Goal: Information Seeking & Learning: Learn about a topic

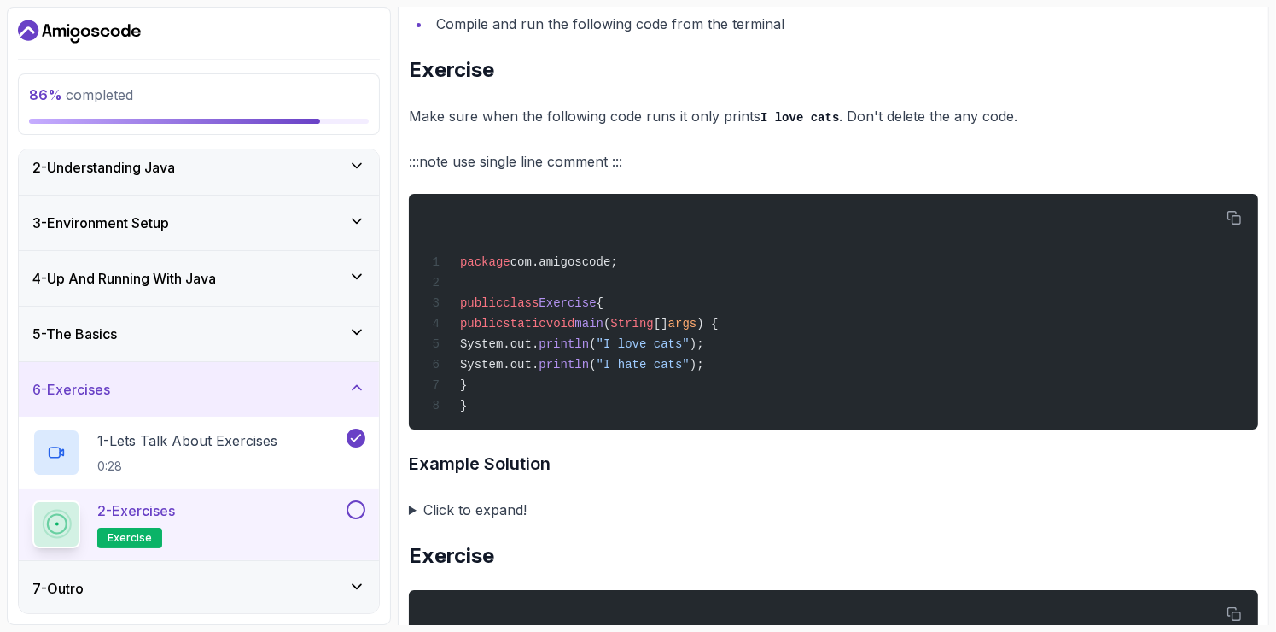
scroll to position [751, 0]
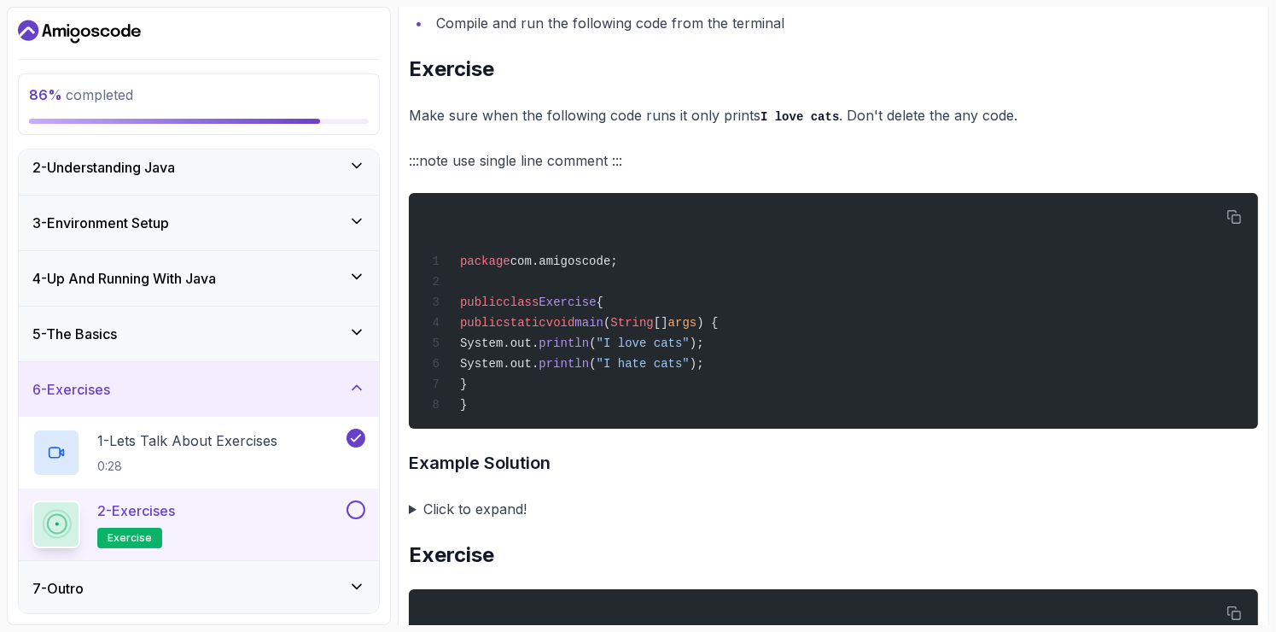
click at [477, 511] on summary "Click to expand!" at bounding box center [833, 509] width 849 height 24
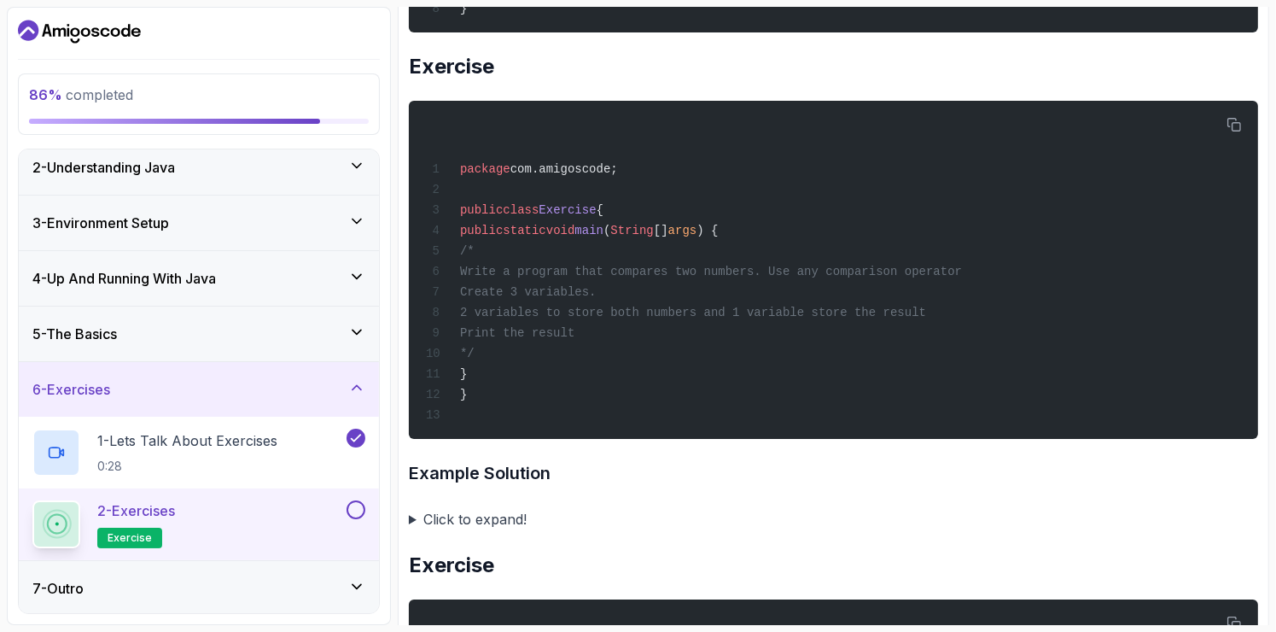
scroll to position [1519, 0]
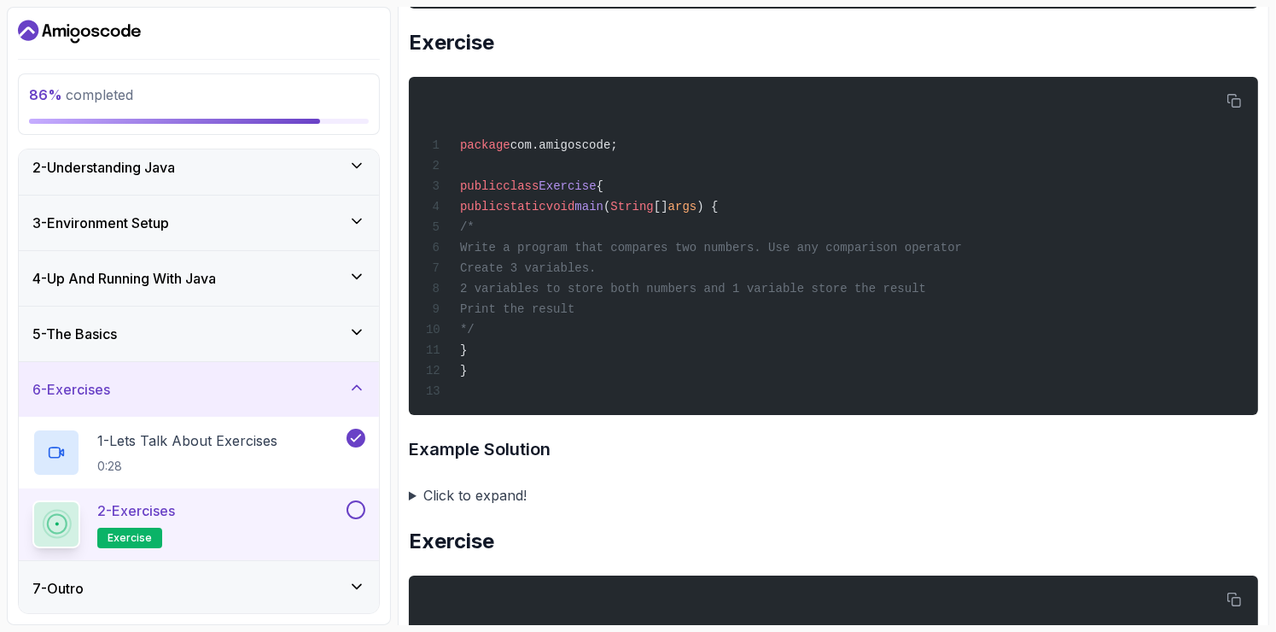
click at [457, 493] on summary "Click to expand!" at bounding box center [833, 495] width 849 height 24
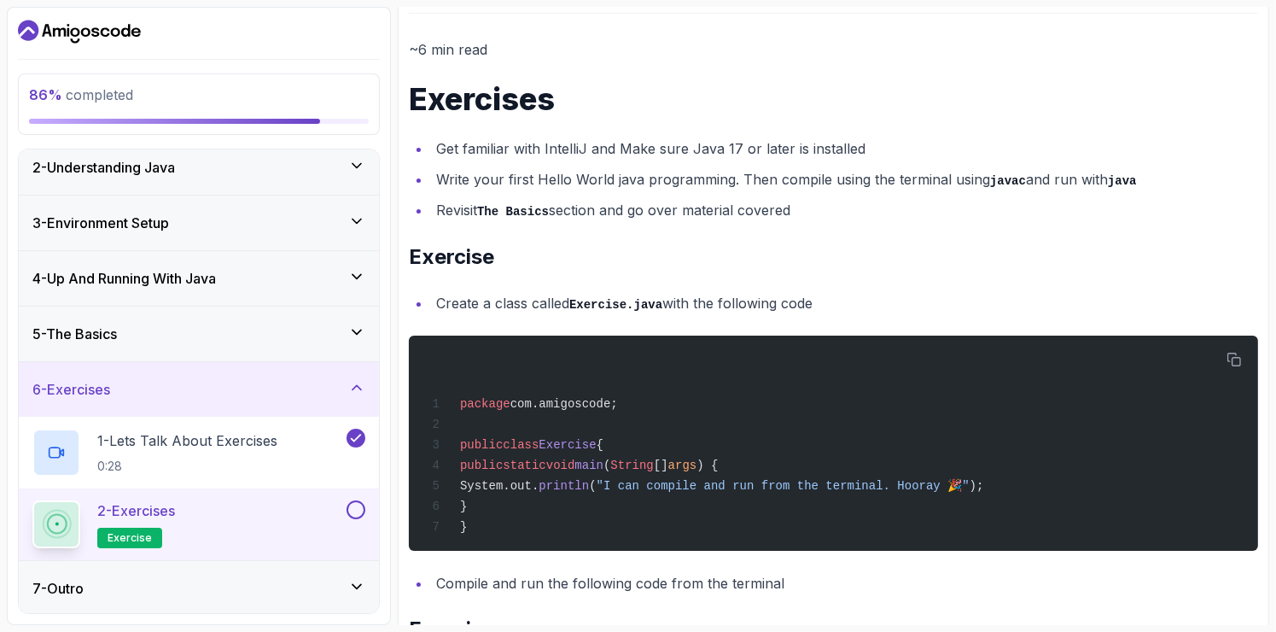
scroll to position [0, 0]
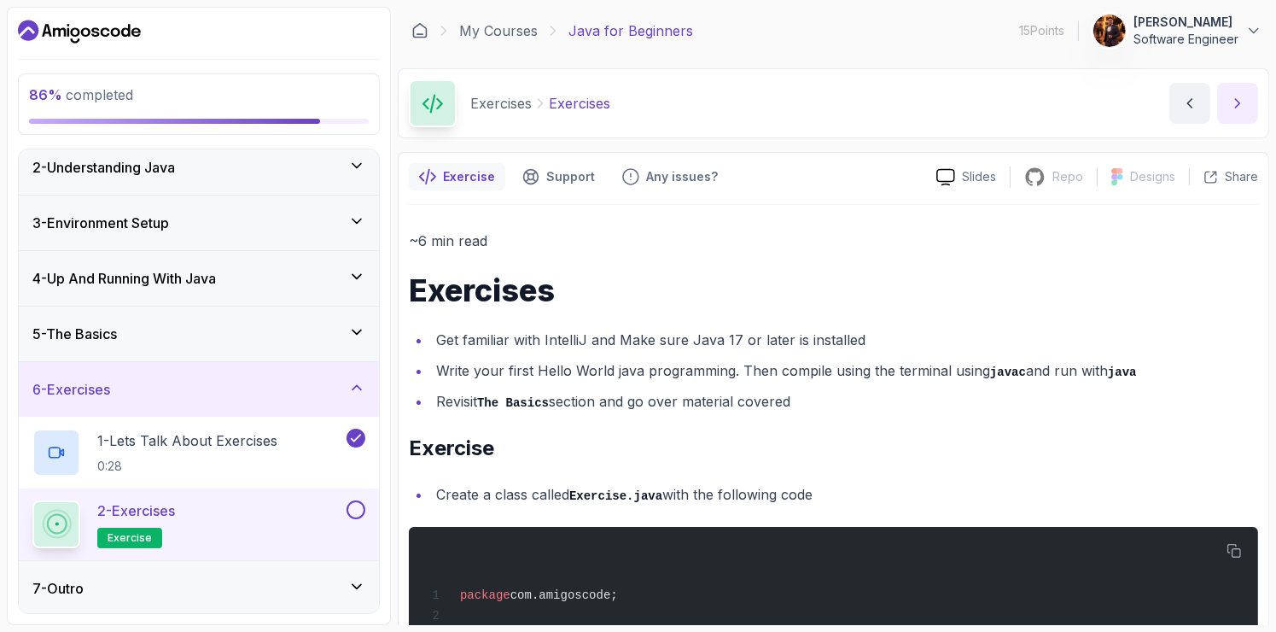
click at [1233, 95] on icon "next content" at bounding box center [1237, 103] width 17 height 17
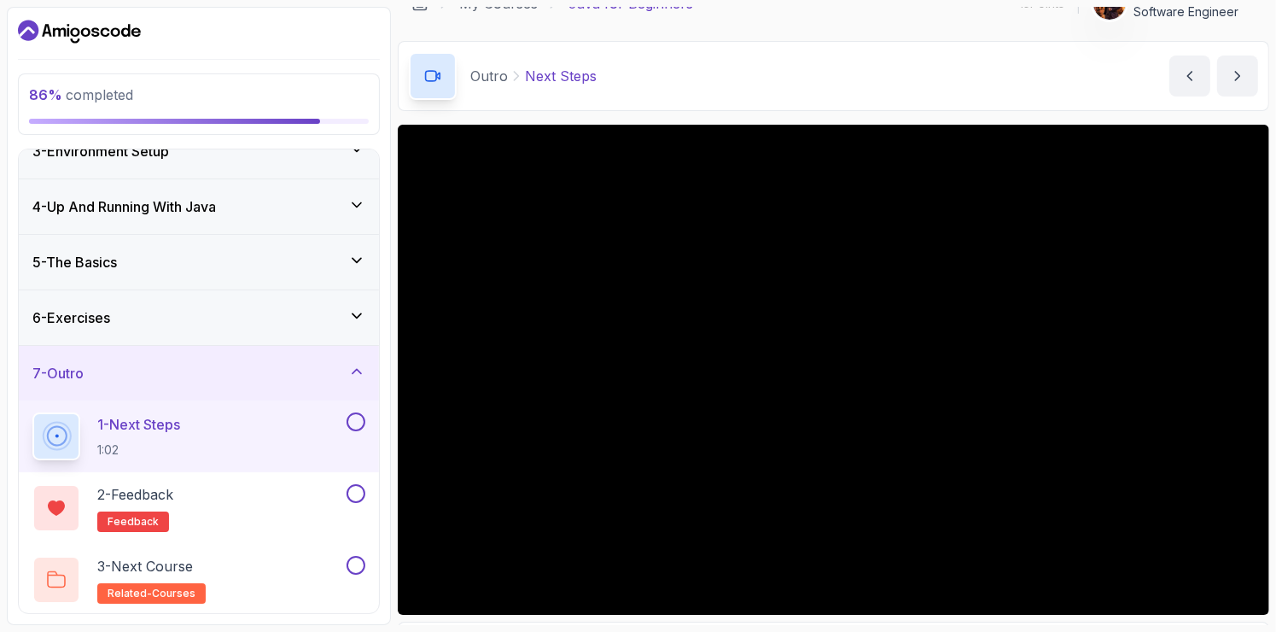
scroll to position [34, 0]
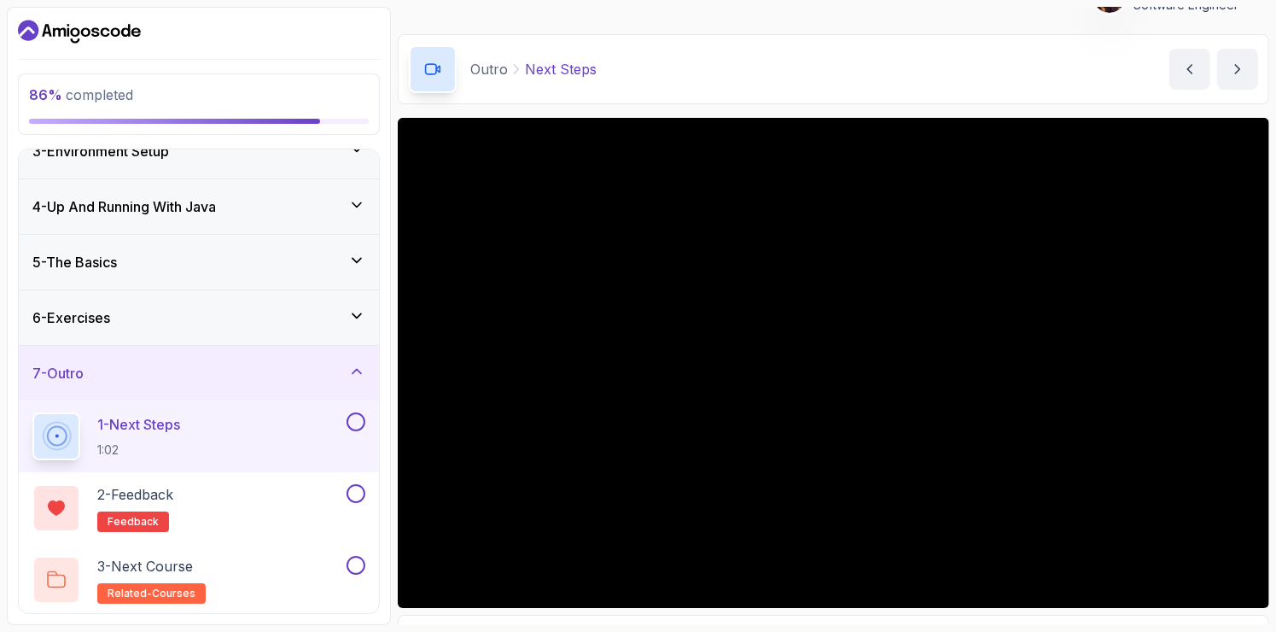
click at [693, 89] on div "Outro Next Steps Next Steps by nelson" at bounding box center [833, 69] width 871 height 70
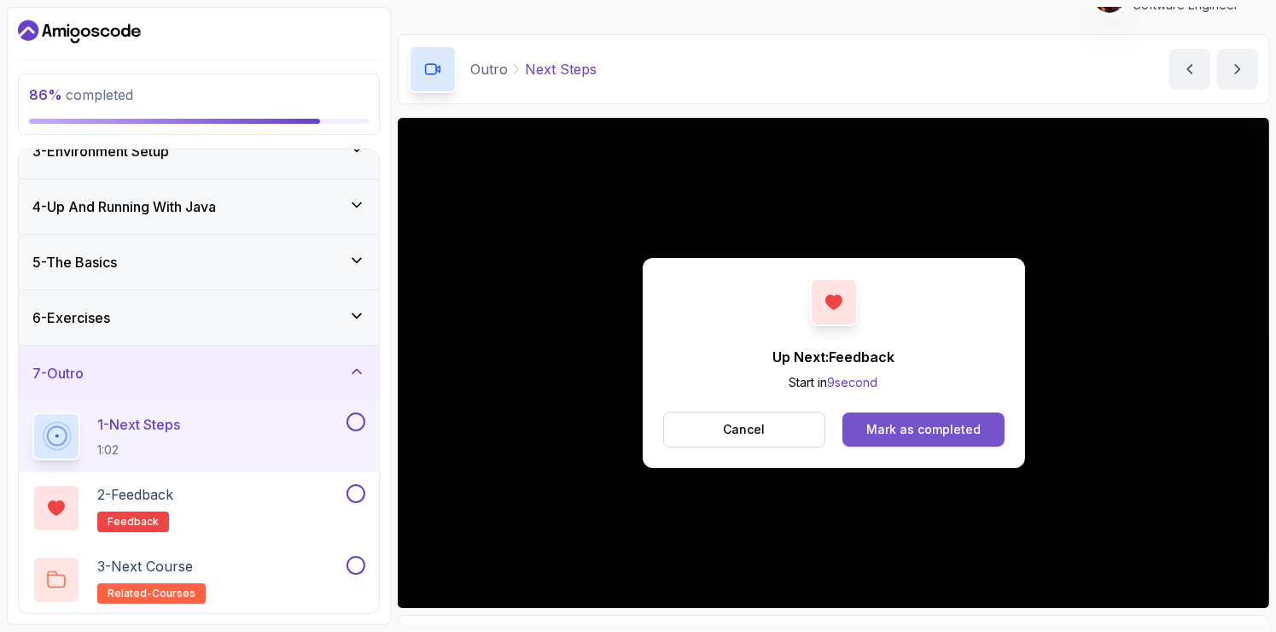
click at [929, 425] on div "Mark as completed" at bounding box center [923, 429] width 114 height 17
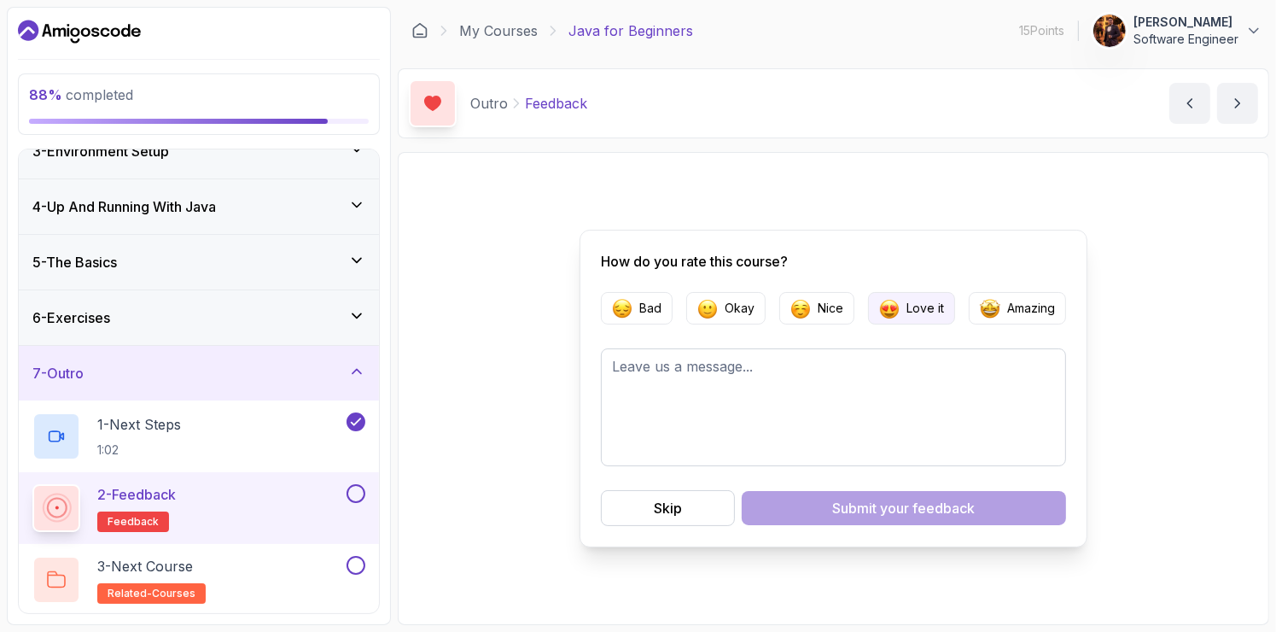
click at [890, 300] on img "button" at bounding box center [889, 308] width 20 height 20
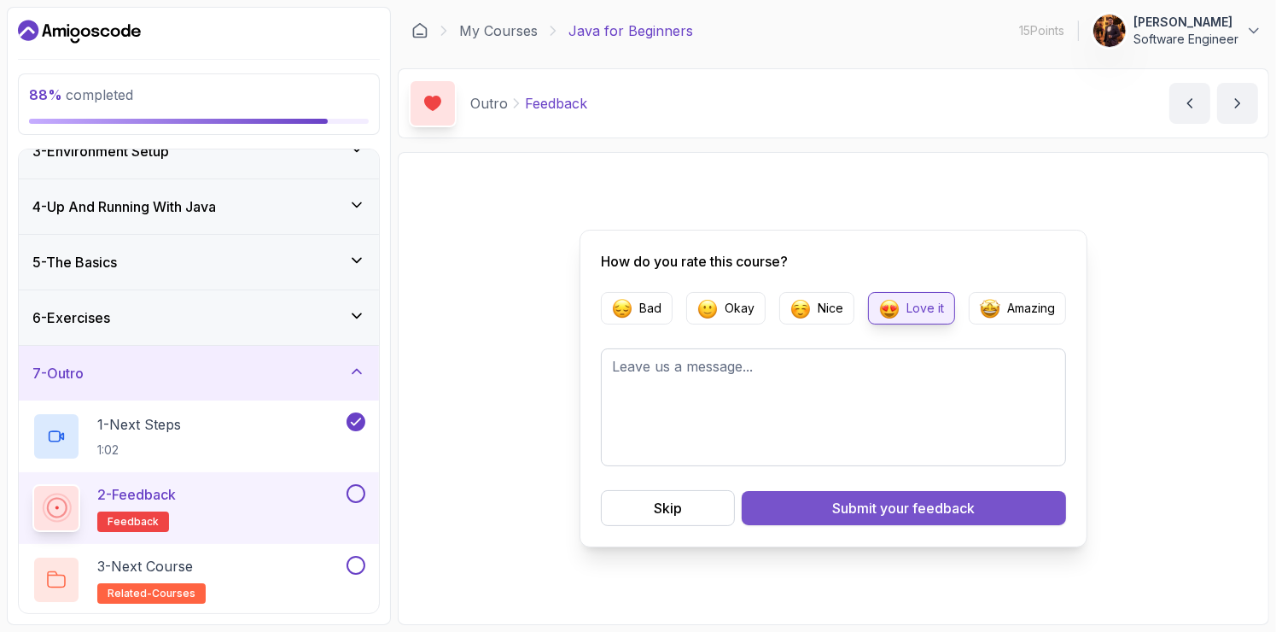
click at [852, 513] on div "Submit your feedback" at bounding box center [904, 508] width 143 height 20
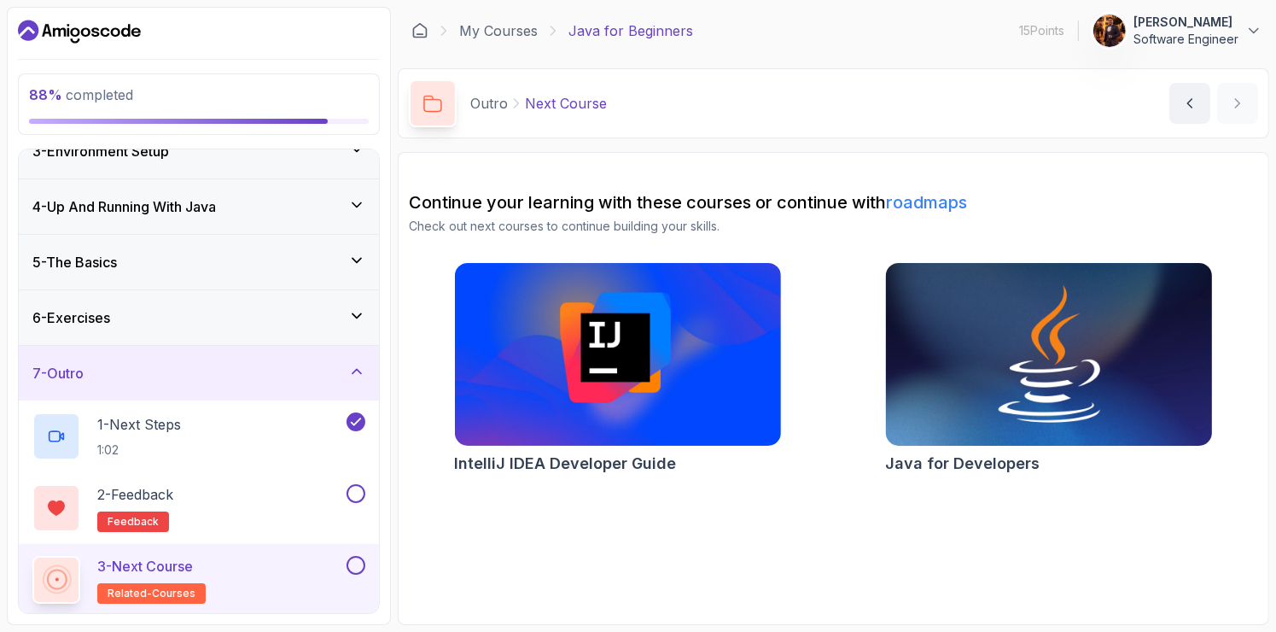
click at [918, 382] on img at bounding box center [1049, 355] width 342 height 192
click at [1140, 34] on p "Software Engineer" at bounding box center [1186, 39] width 105 height 17
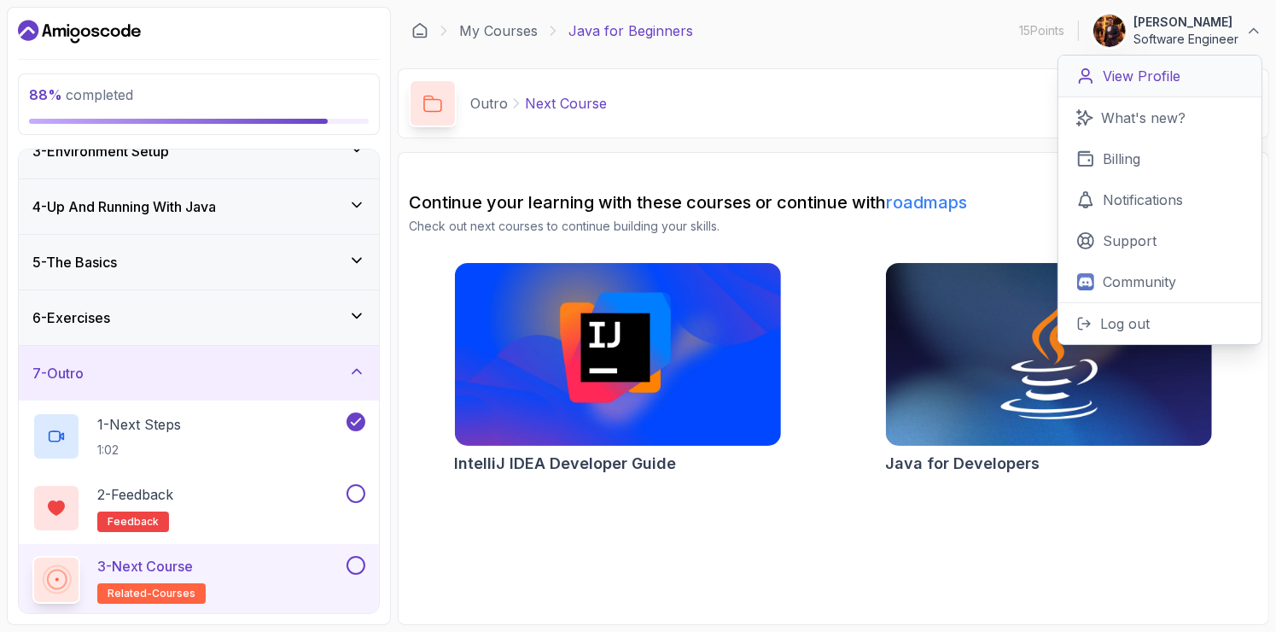
click at [1133, 73] on p "View Profile" at bounding box center [1142, 76] width 78 height 20
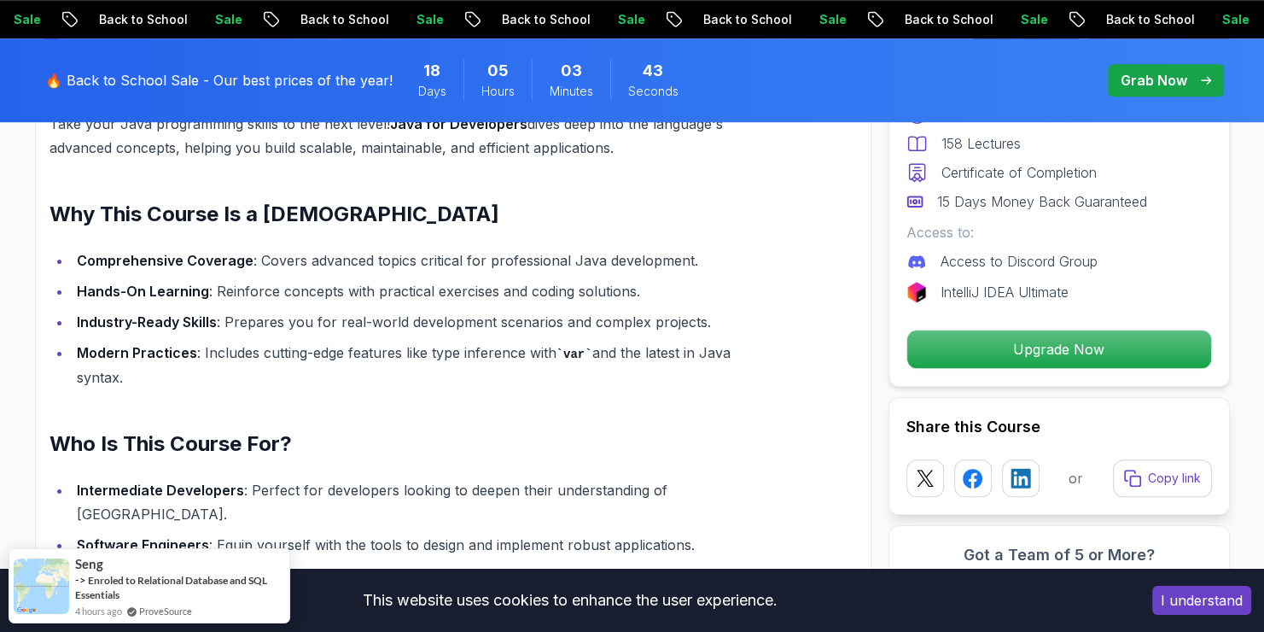
scroll to position [1335, 0]
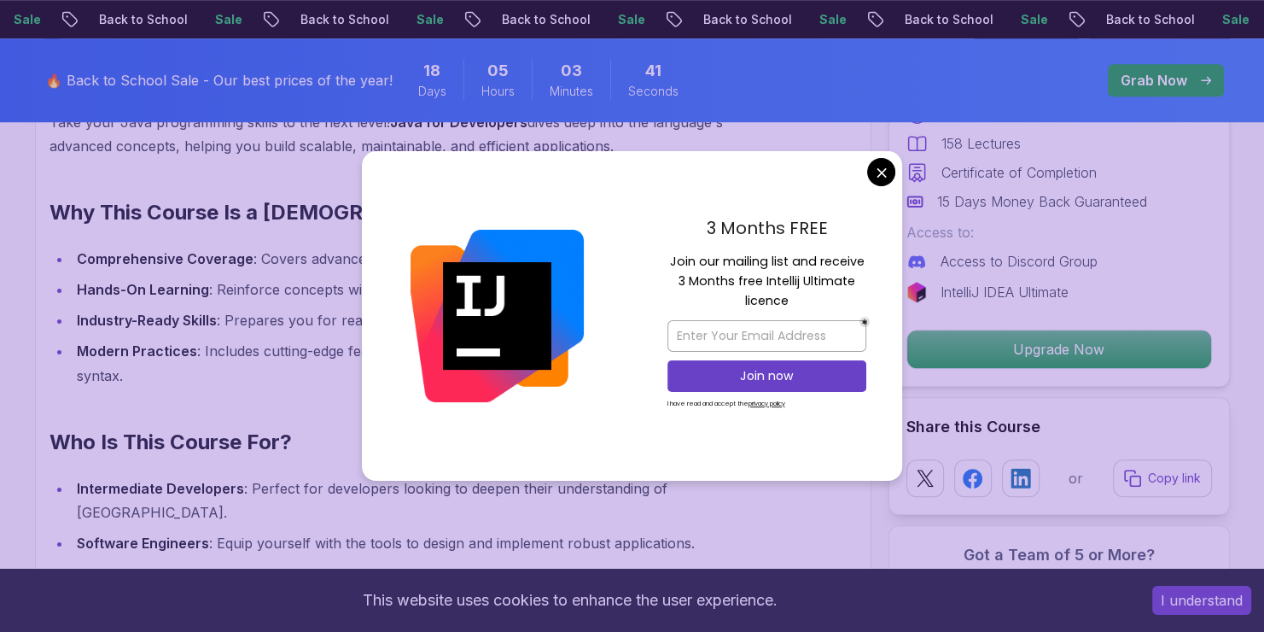
click at [869, 181] on div "3 Months FREE Join our mailing list and receive 3 Months free Intellij Ultimate…" at bounding box center [767, 315] width 271 height 329
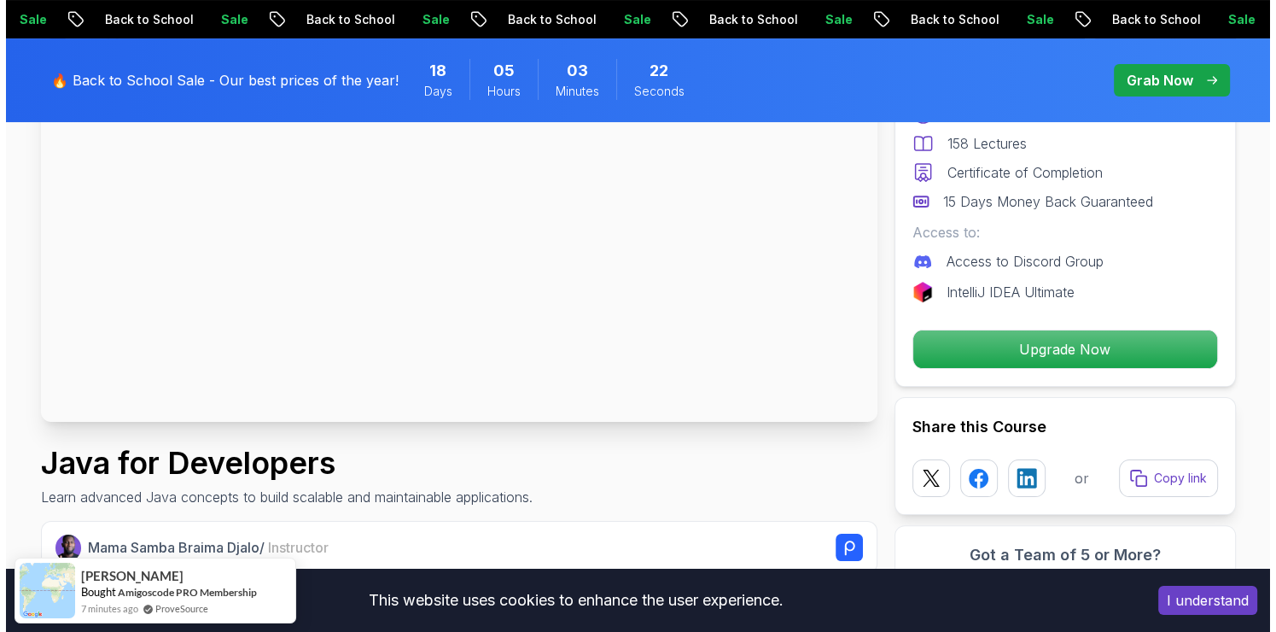
scroll to position [0, 0]
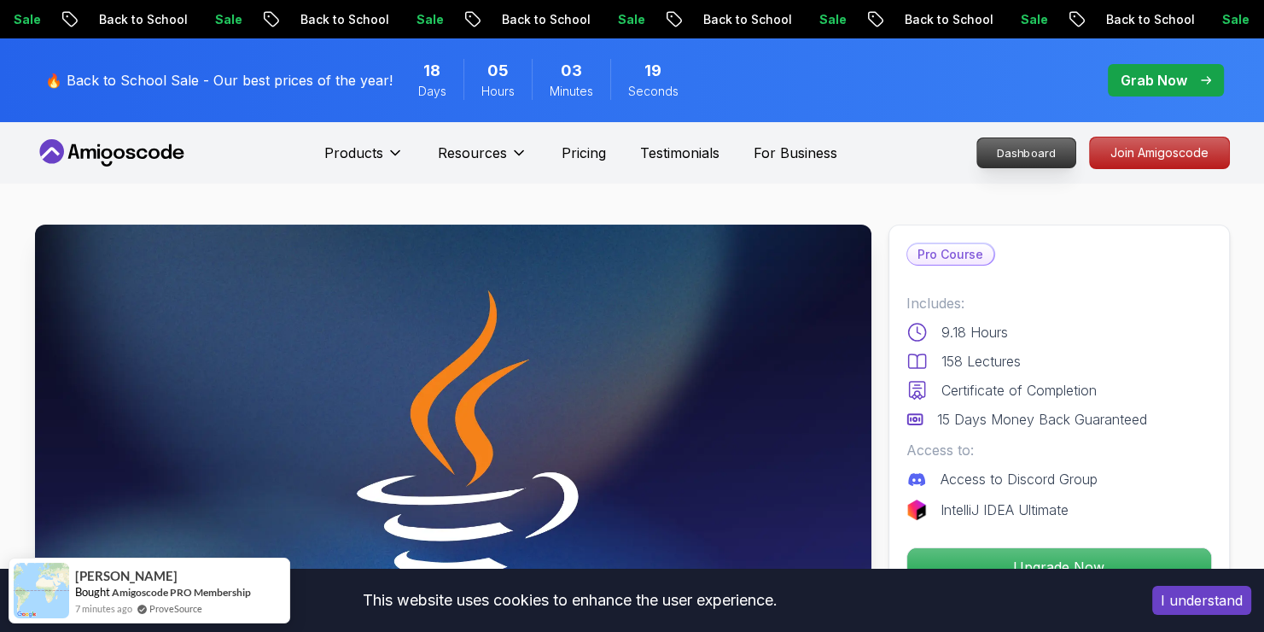
click at [1042, 154] on p "Dashboard" at bounding box center [1026, 152] width 98 height 29
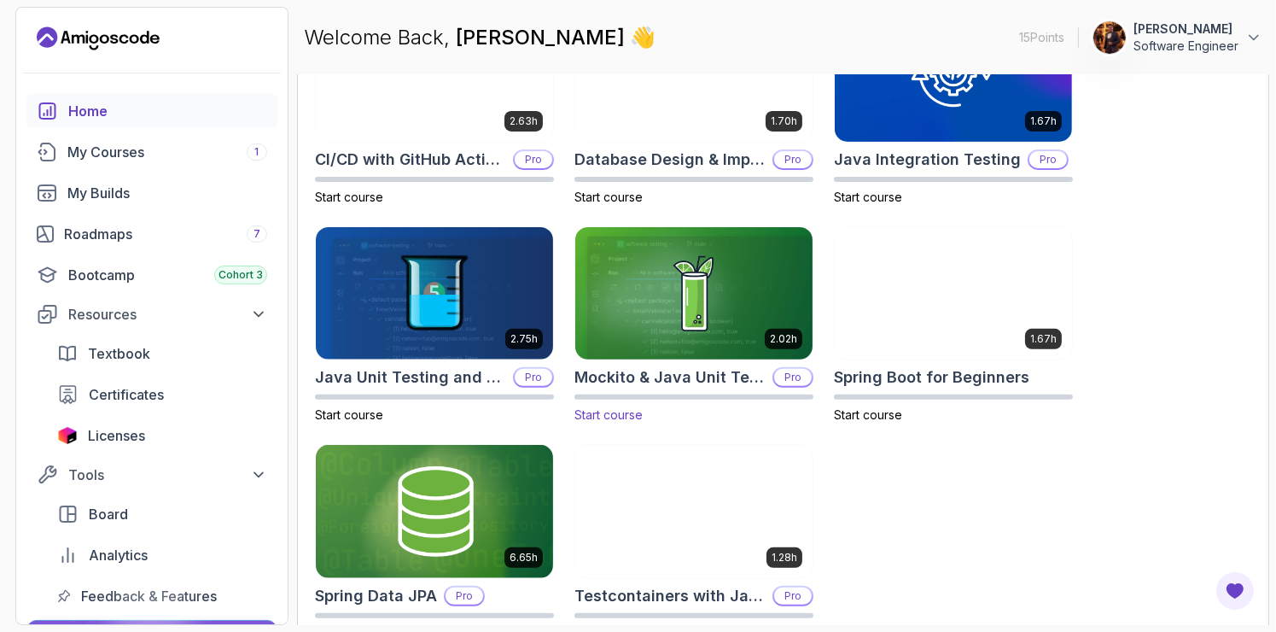
scroll to position [648, 0]
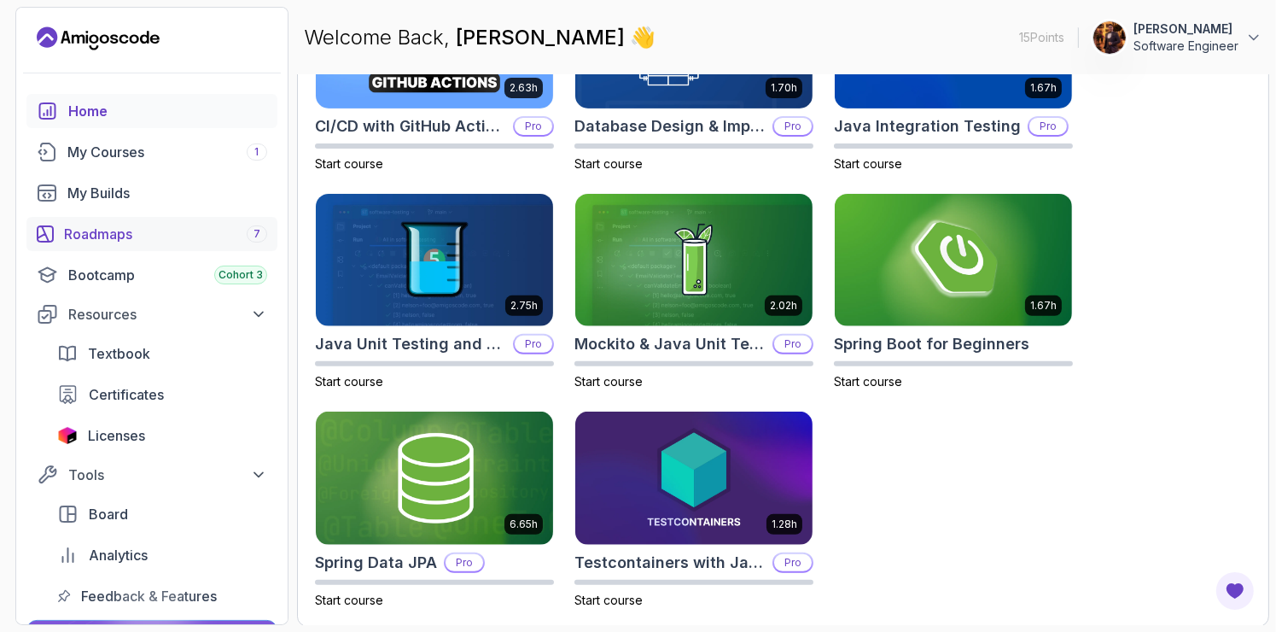
click at [140, 237] on div "Roadmaps 7" at bounding box center [165, 234] width 203 height 20
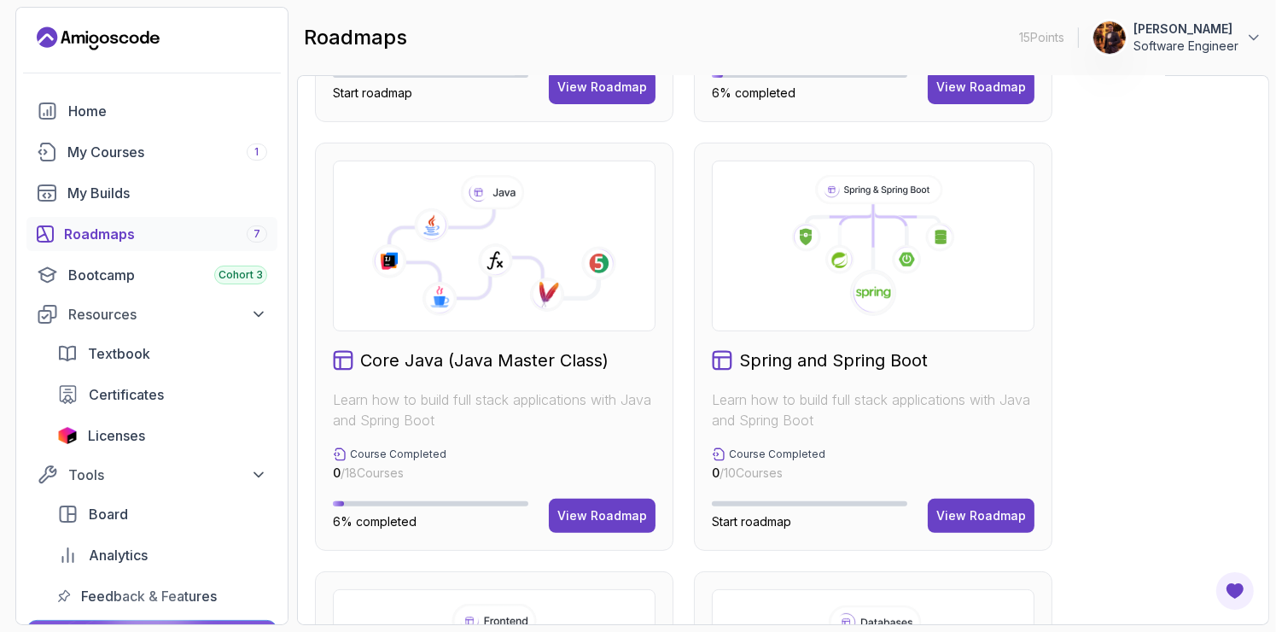
scroll to position [428, 0]
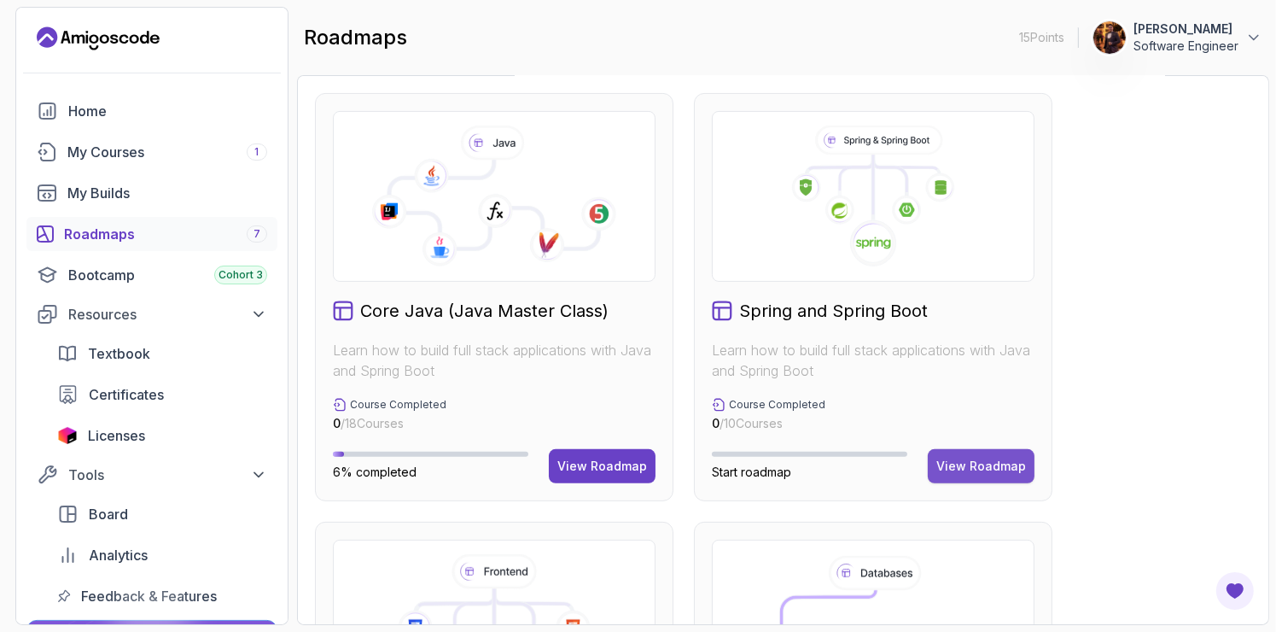
click at [972, 458] on div "View Roadmap" at bounding box center [981, 466] width 90 height 17
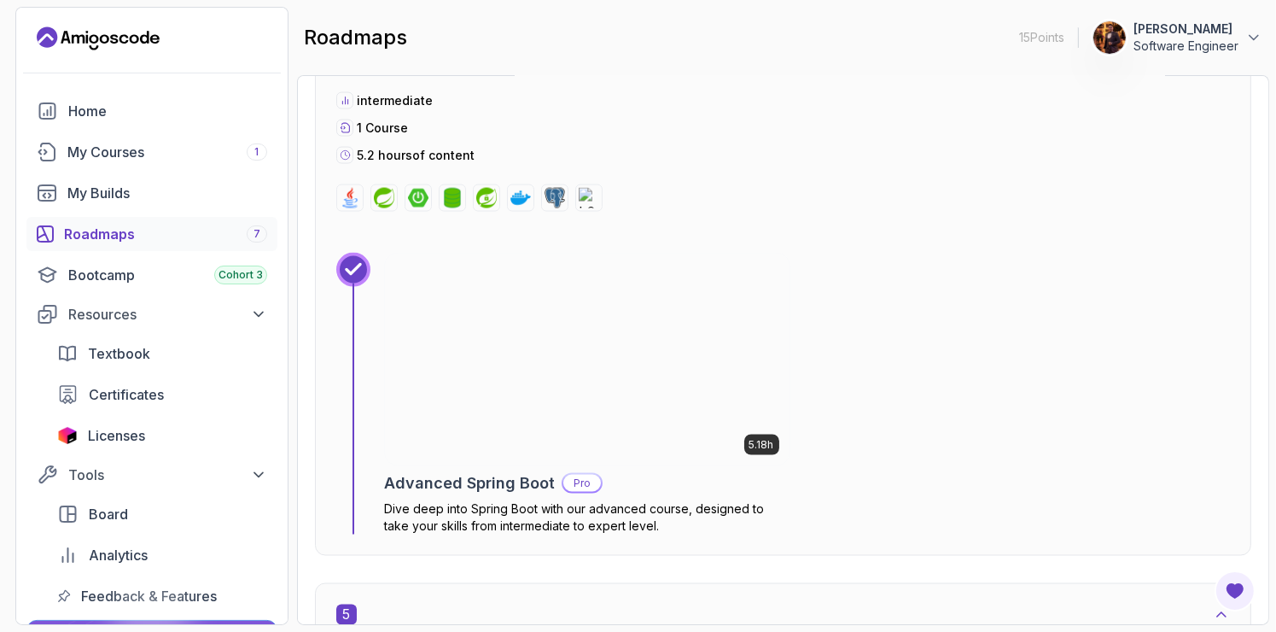
scroll to position [2720, 0]
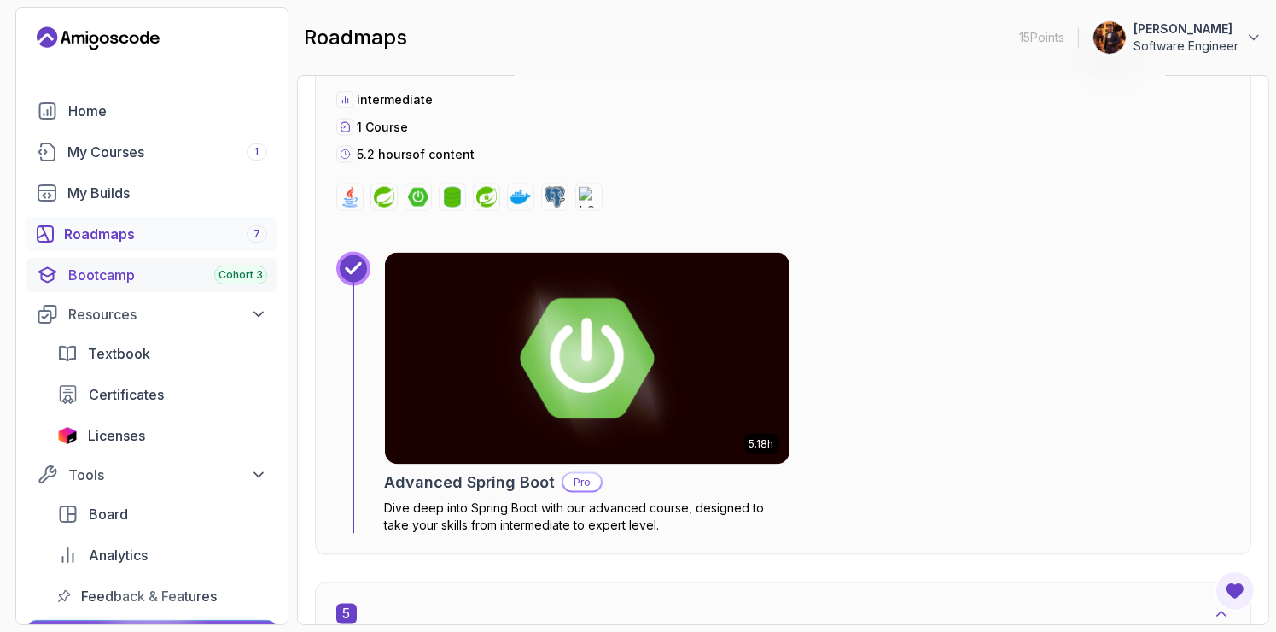
click at [98, 263] on link "Bootcamp Cohort 3" at bounding box center [151, 275] width 251 height 34
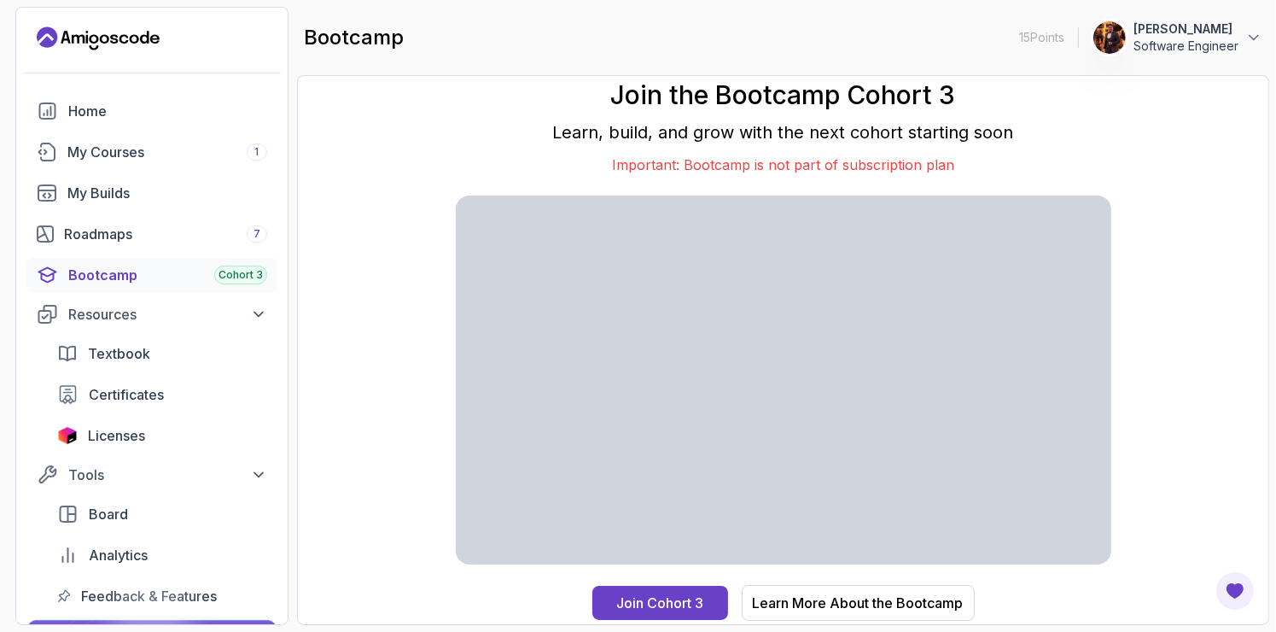
drag, startPoint x: 349, startPoint y: 323, endPoint x: 324, endPoint y: 369, distance: 51.6
click at [324, 369] on div "Join the Bootcamp Cohort 3 Learn, build, and grow with the next cohort starting…" at bounding box center [783, 350] width 936 height 514
click at [168, 147] on div "My Courses 1" at bounding box center [167, 152] width 200 height 20
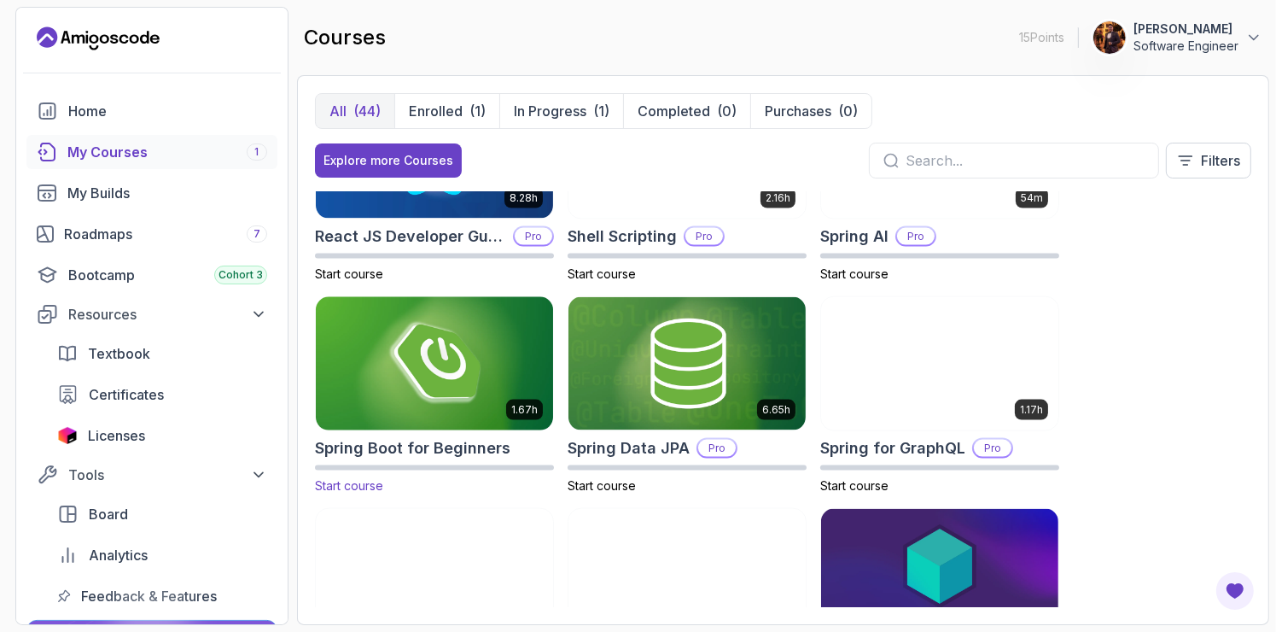
scroll to position [2425, 0]
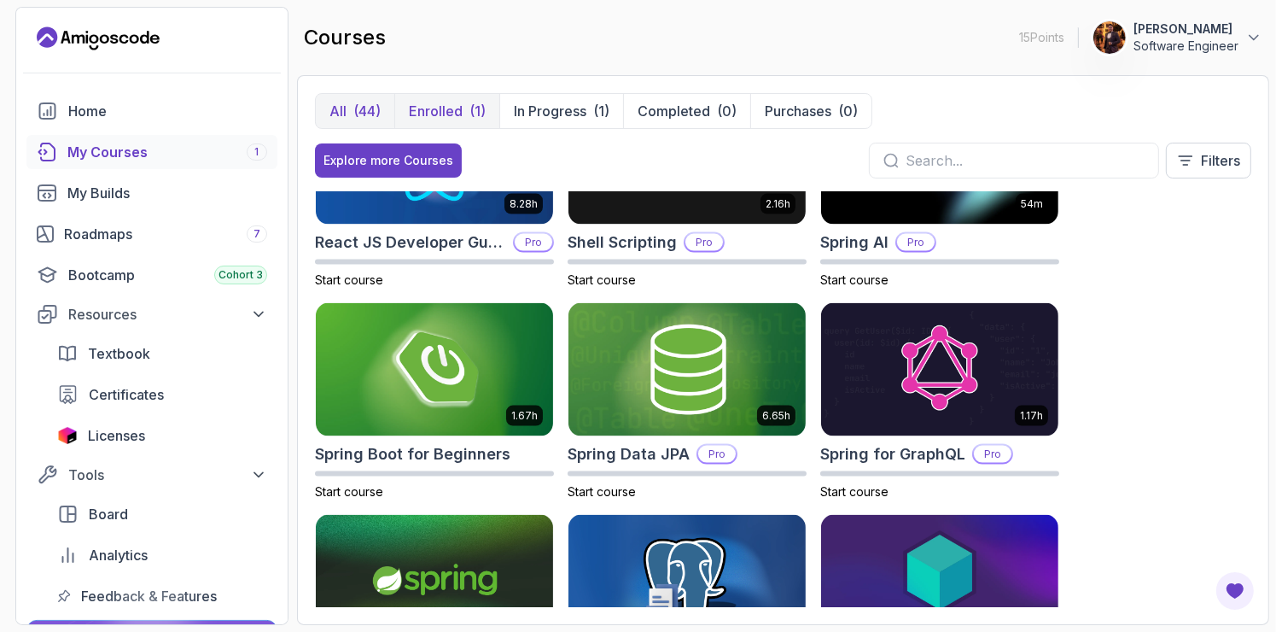
click at [457, 97] on button "Enrolled (1)" at bounding box center [446, 111] width 105 height 34
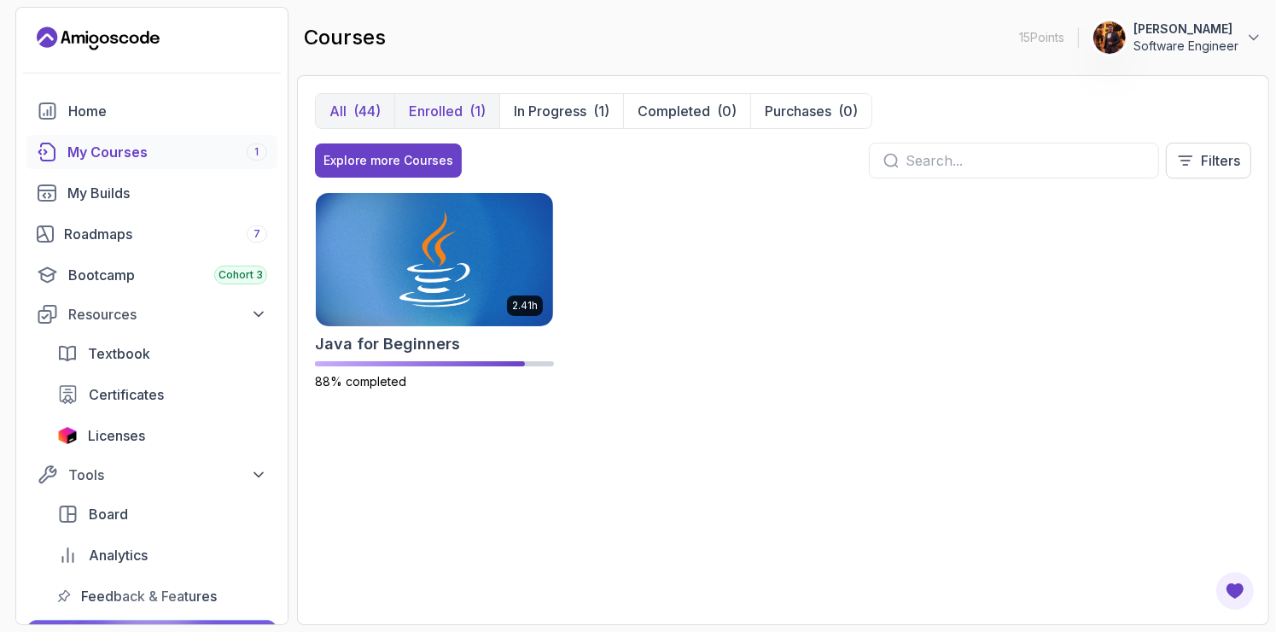
click at [357, 113] on div "(44)" at bounding box center [366, 111] width 27 height 20
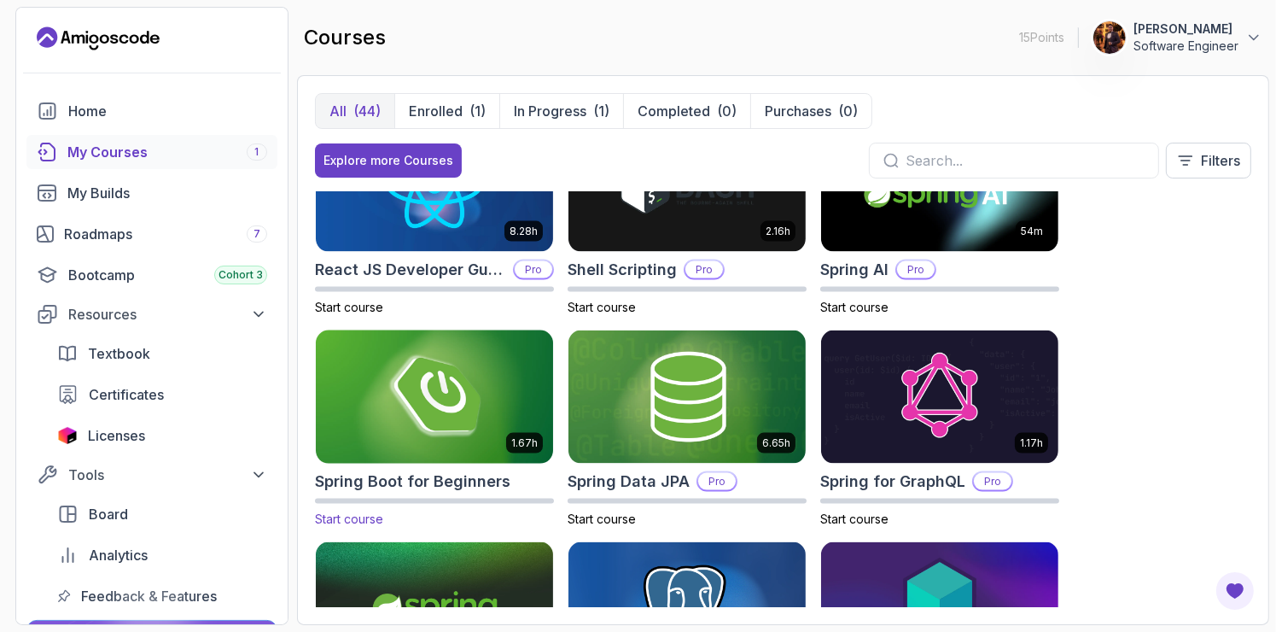
scroll to position [2400, 0]
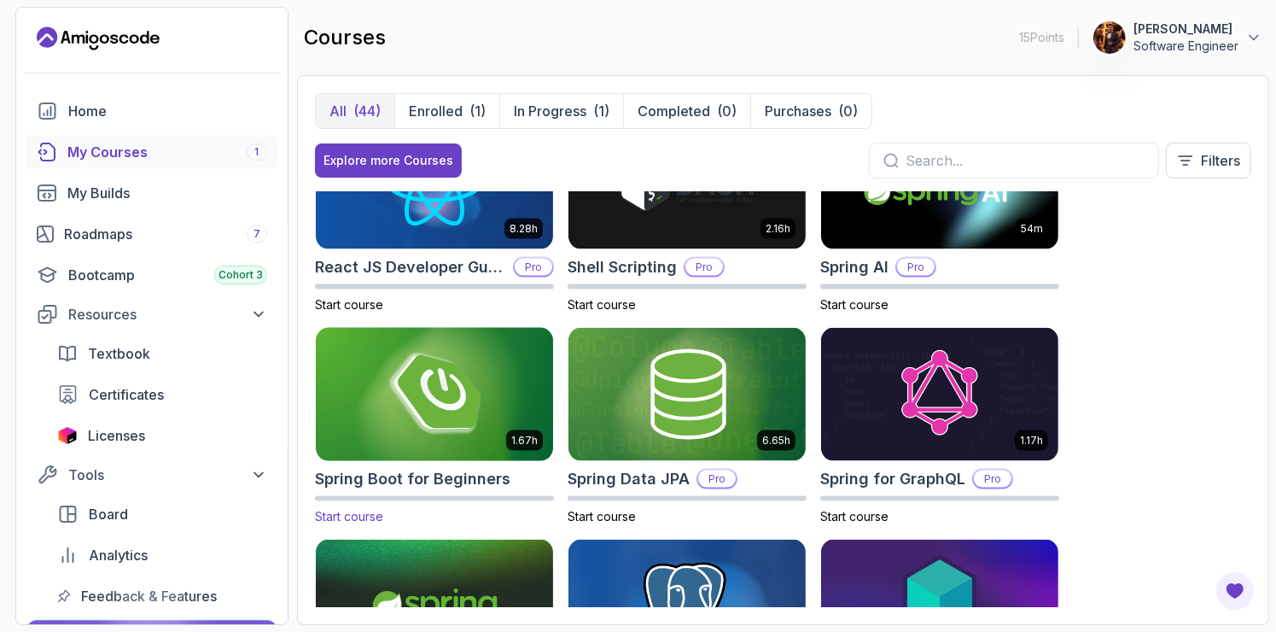
click at [429, 376] on img at bounding box center [434, 393] width 249 height 139
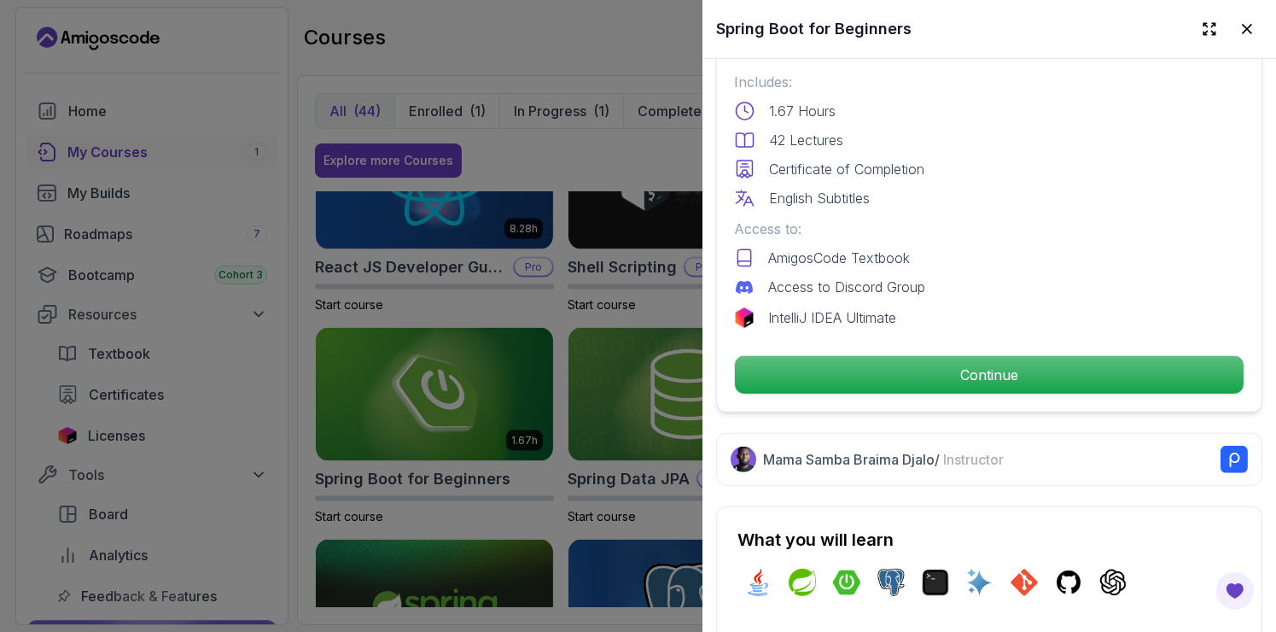
scroll to position [463, 0]
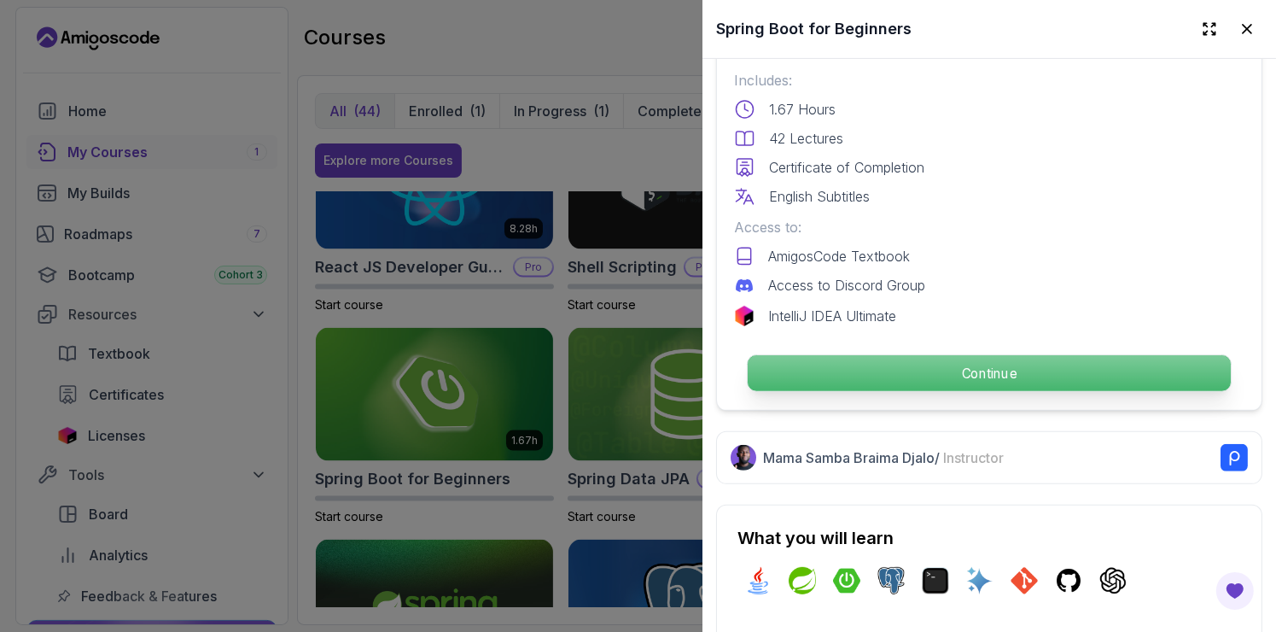
click at [883, 372] on p "Continue" at bounding box center [989, 373] width 483 height 36
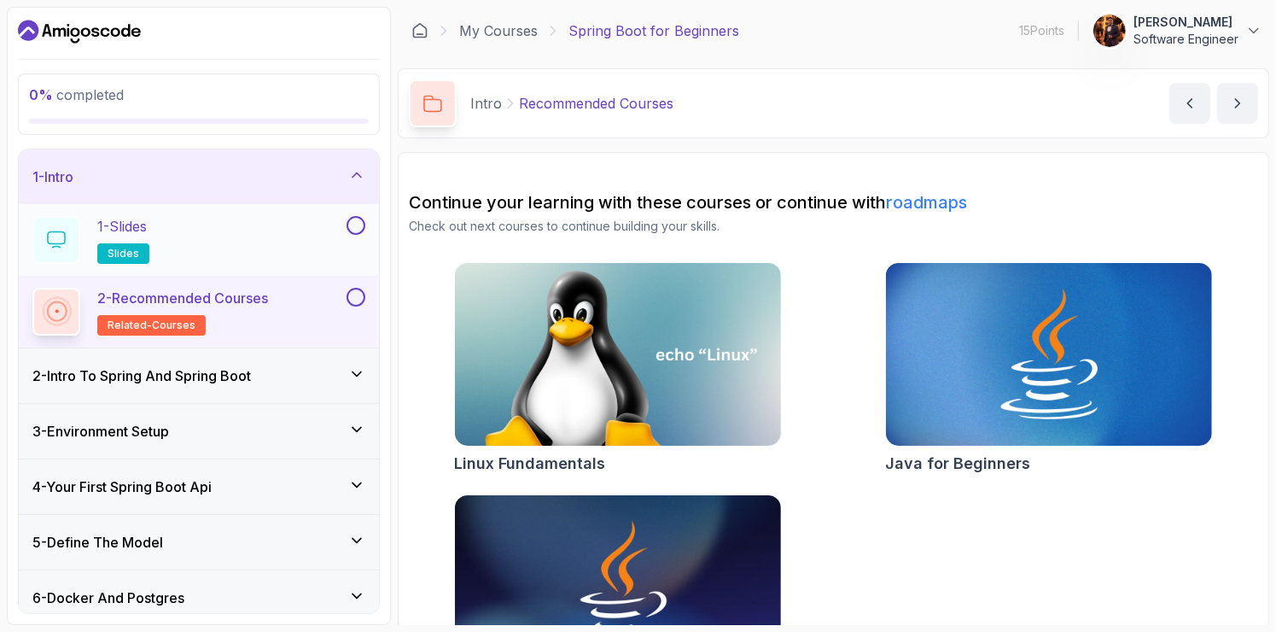
click at [242, 227] on div "1 - Slides slides" at bounding box center [187, 240] width 311 height 48
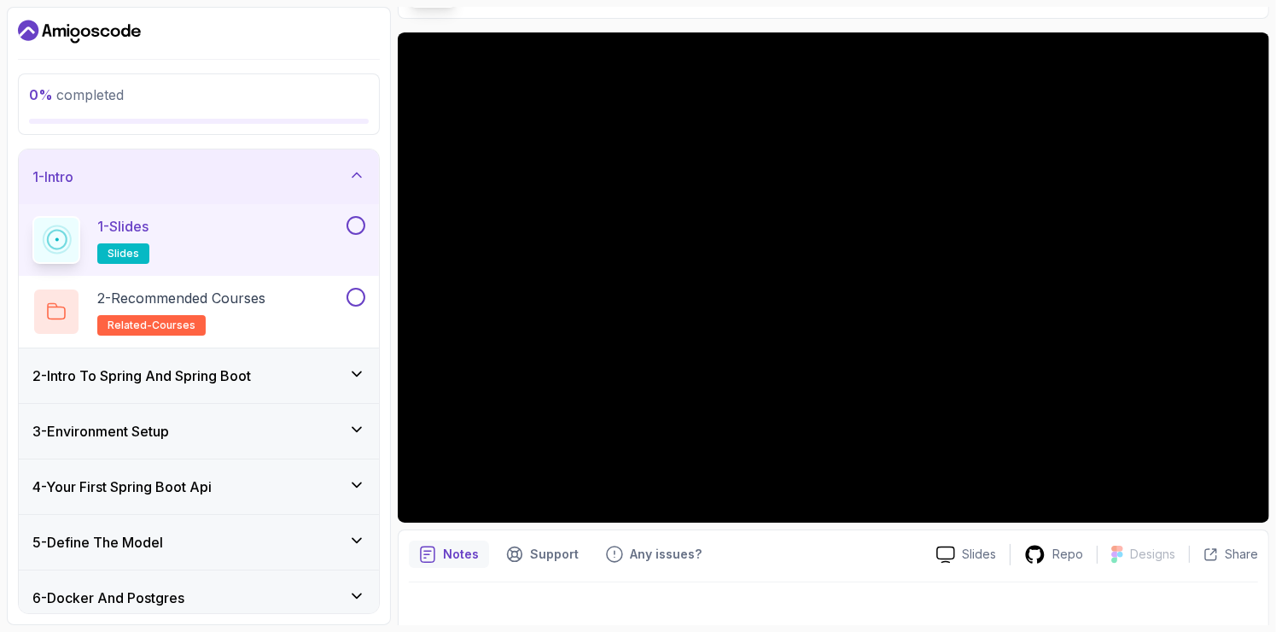
scroll to position [135, 0]
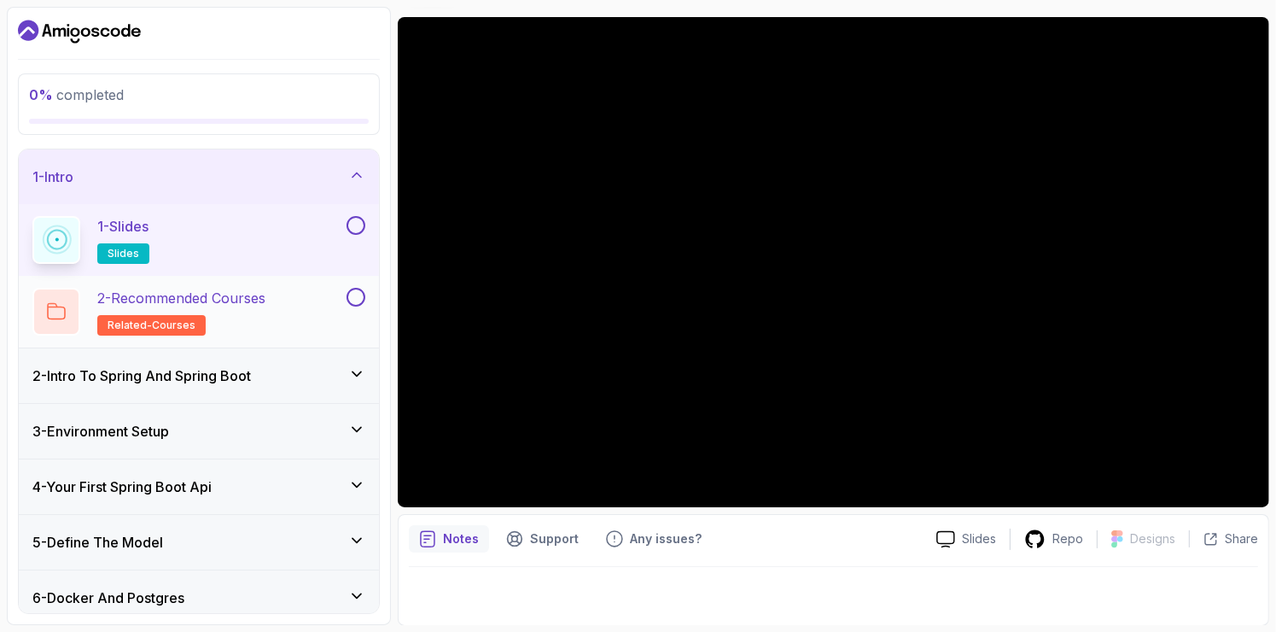
click at [259, 308] on h2 "2 - Recommended Courses related-courses" at bounding box center [181, 312] width 168 height 48
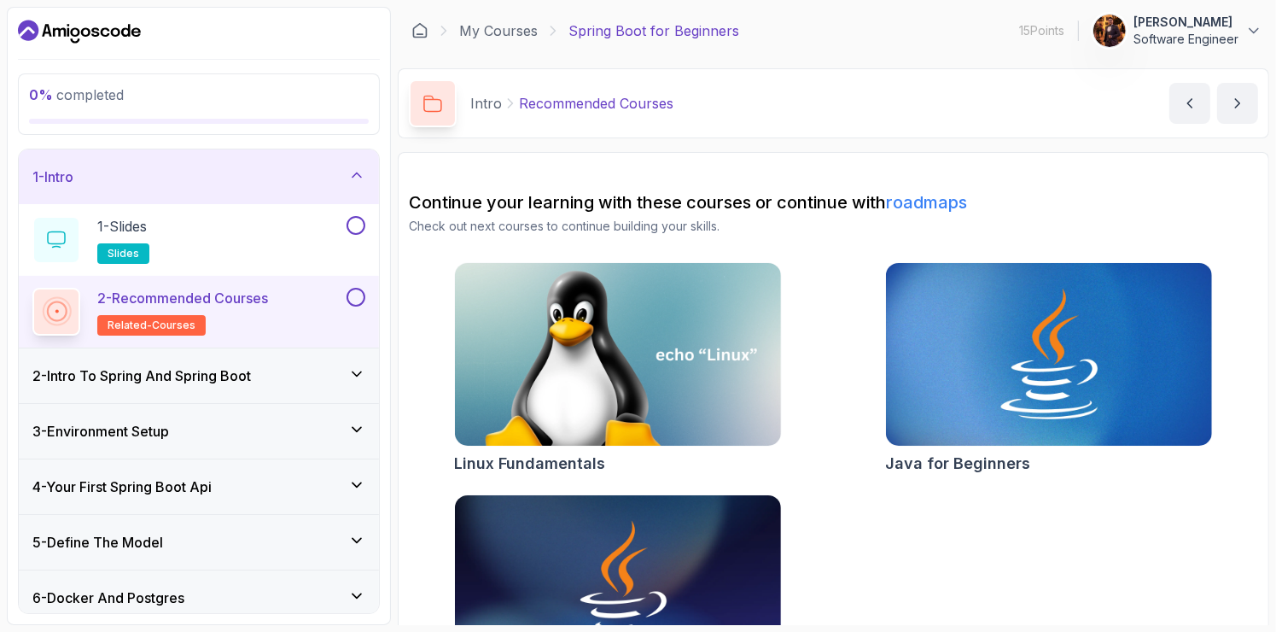
scroll to position [98, 0]
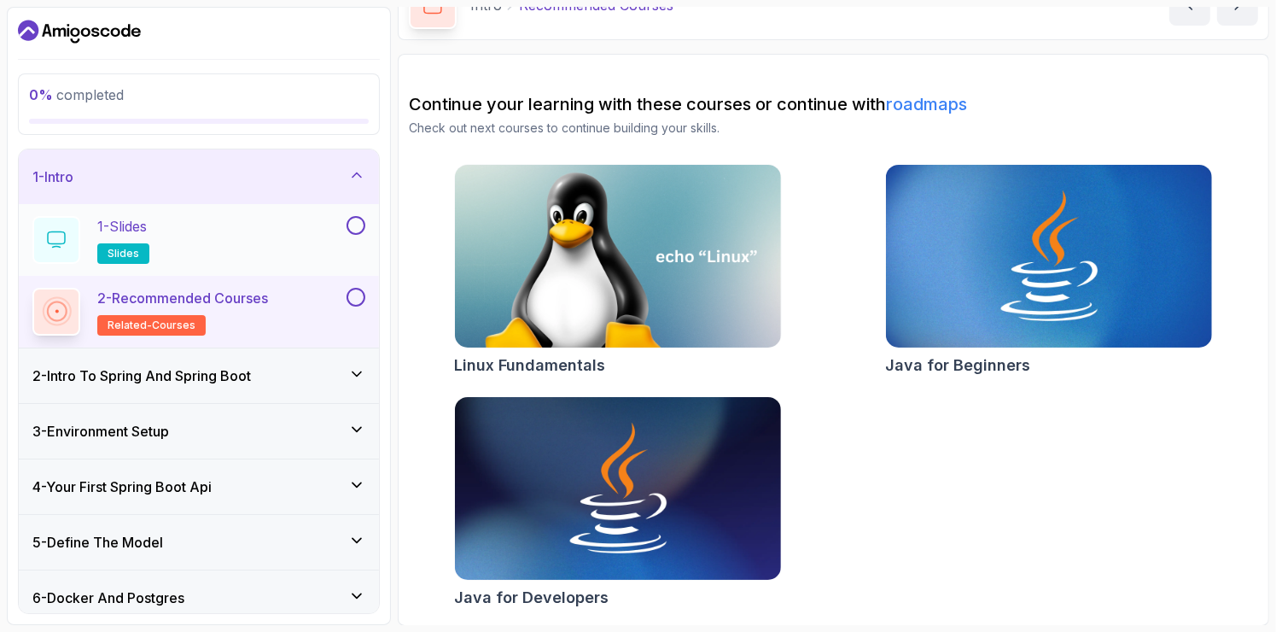
click at [230, 259] on div "1 - Slides slides" at bounding box center [187, 240] width 311 height 48
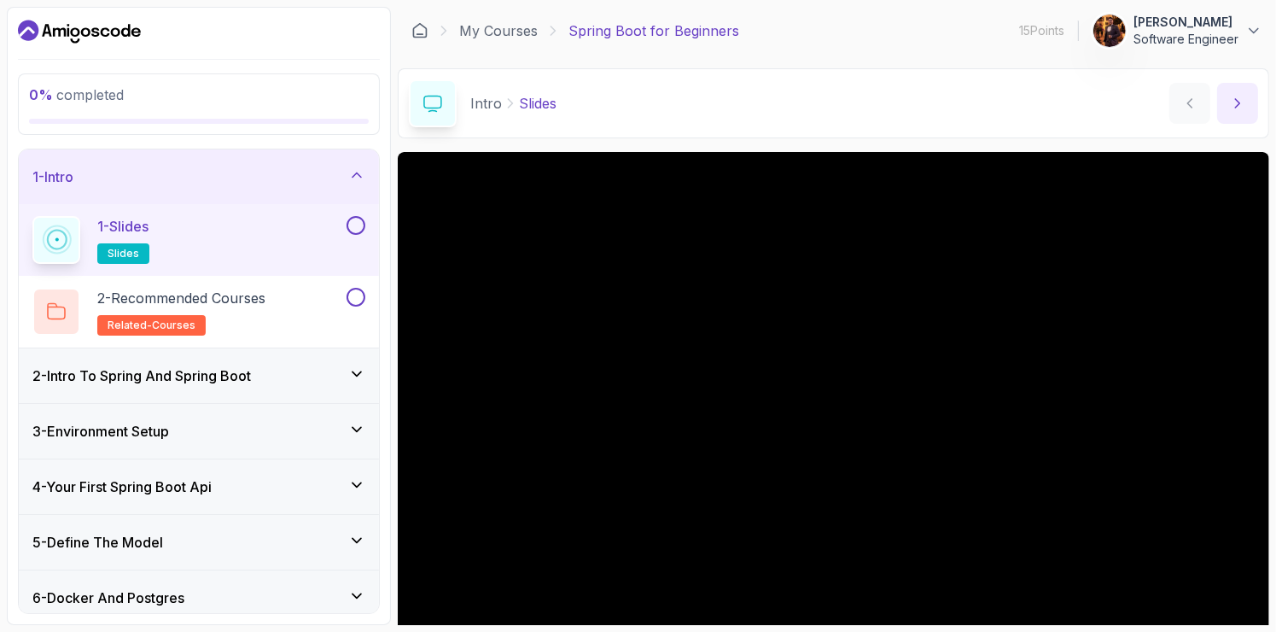
click at [1230, 91] on button "next content" at bounding box center [1237, 103] width 41 height 41
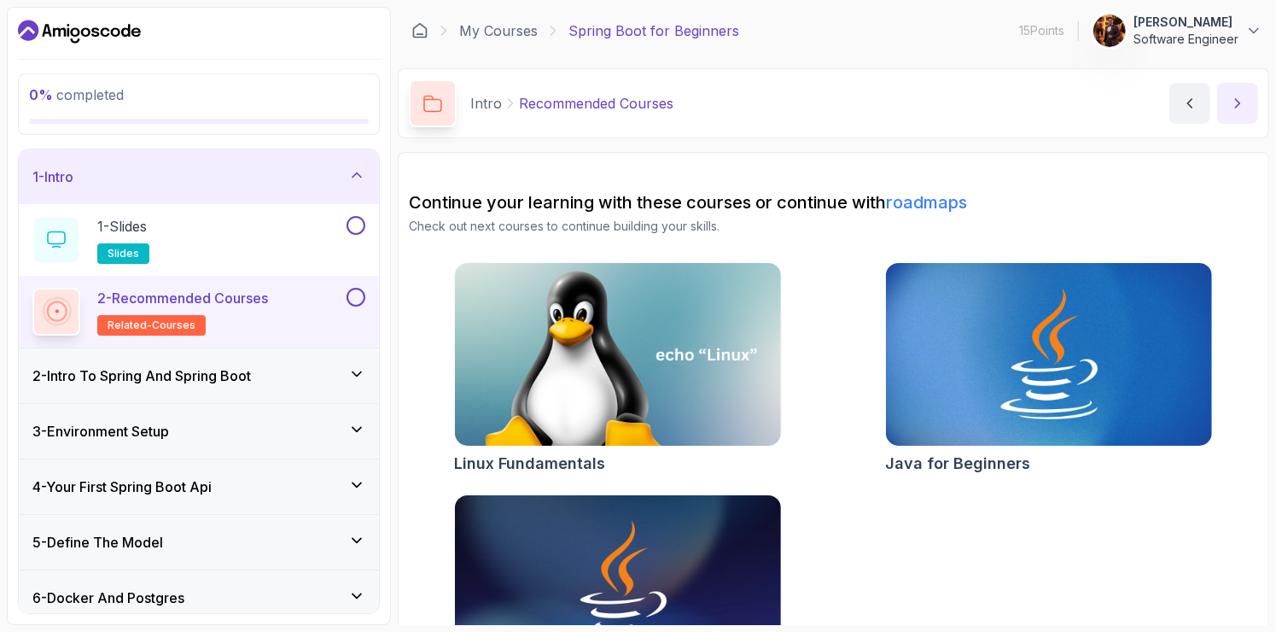
click at [1230, 91] on button "next content" at bounding box center [1237, 103] width 41 height 41
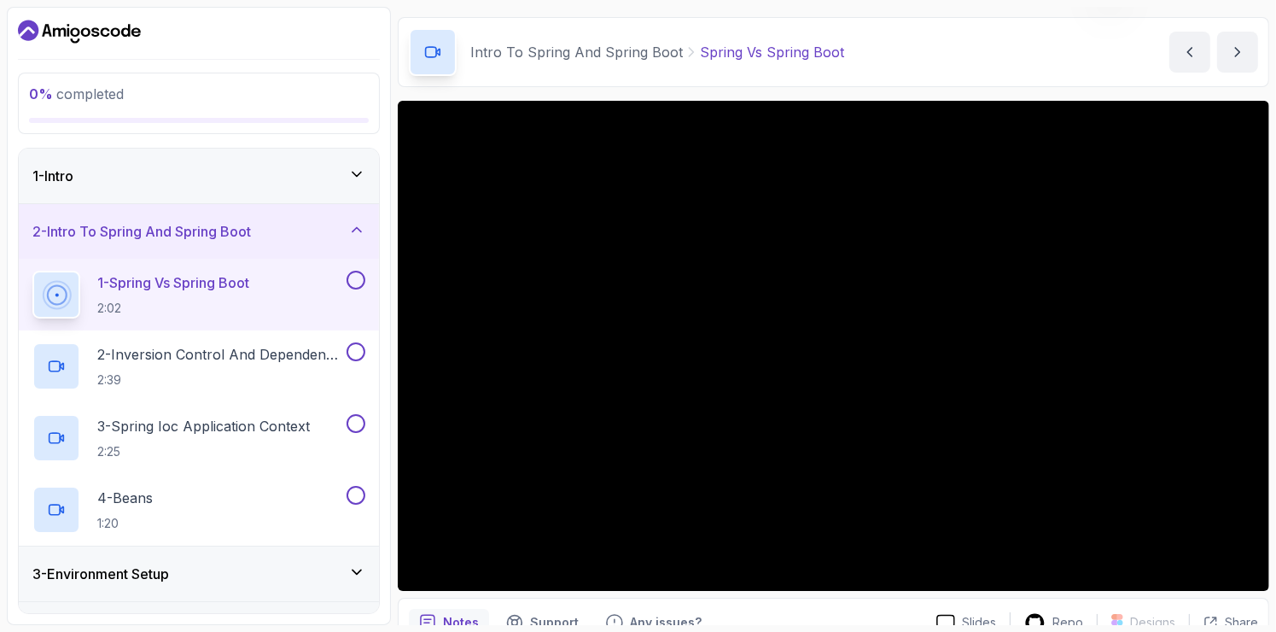
scroll to position [51, 0]
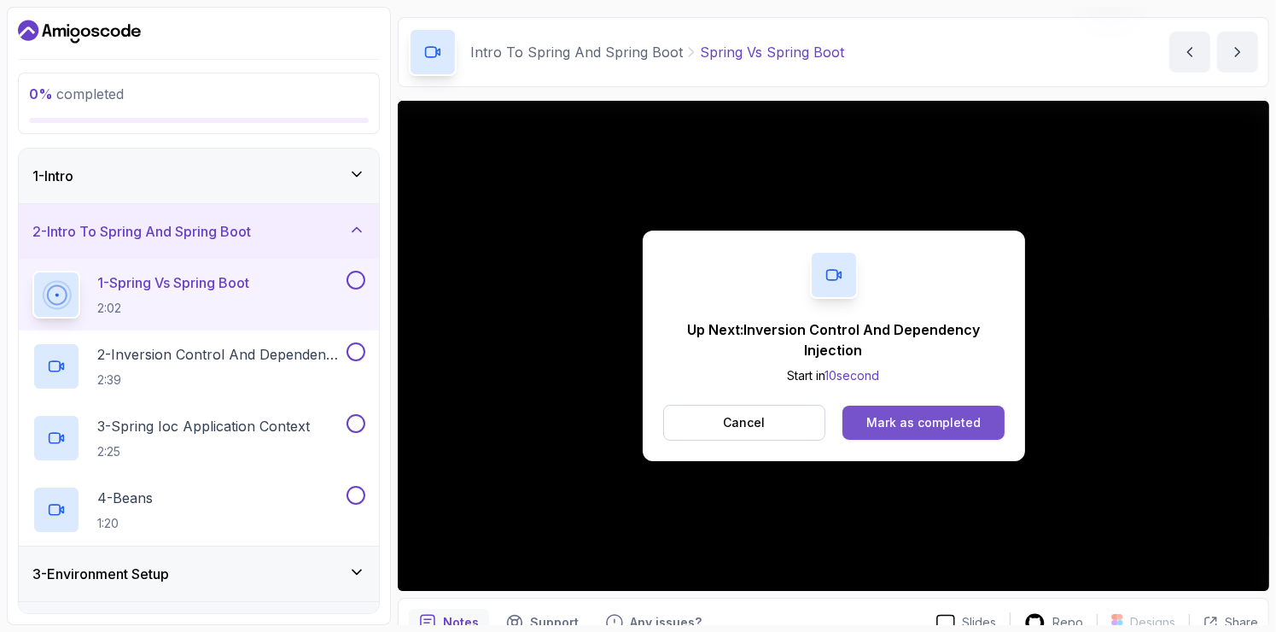
click at [944, 432] on button "Mark as completed" at bounding box center [922, 422] width 161 height 34
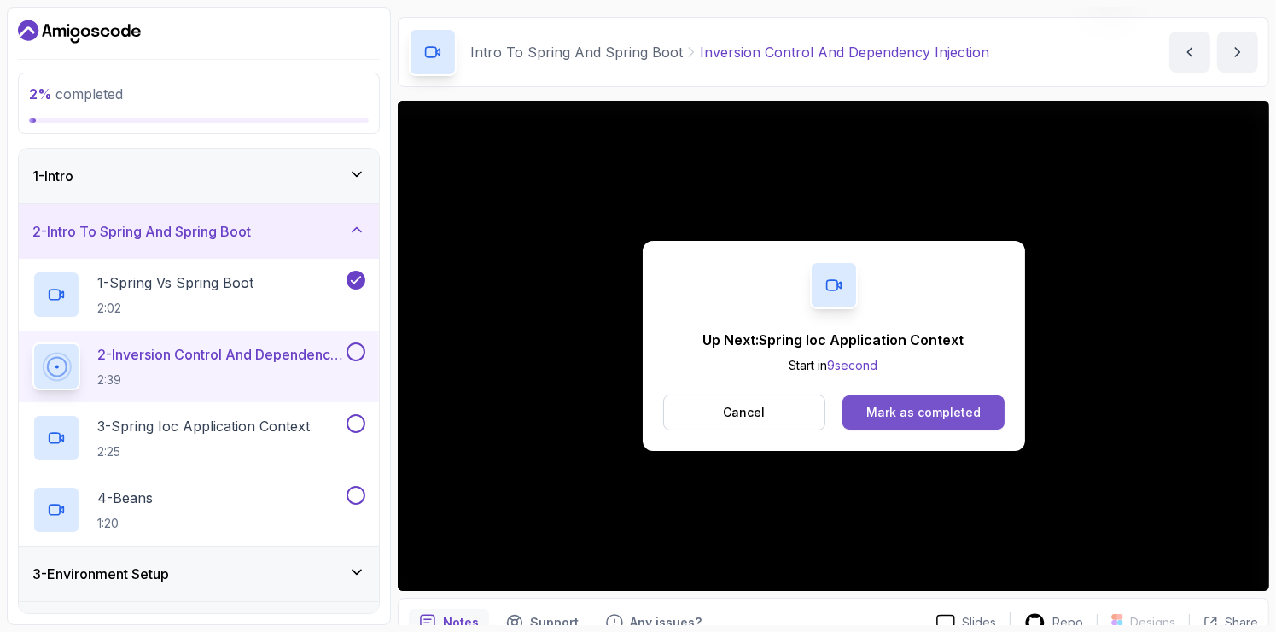
click at [959, 396] on button "Mark as completed" at bounding box center [922, 412] width 161 height 34
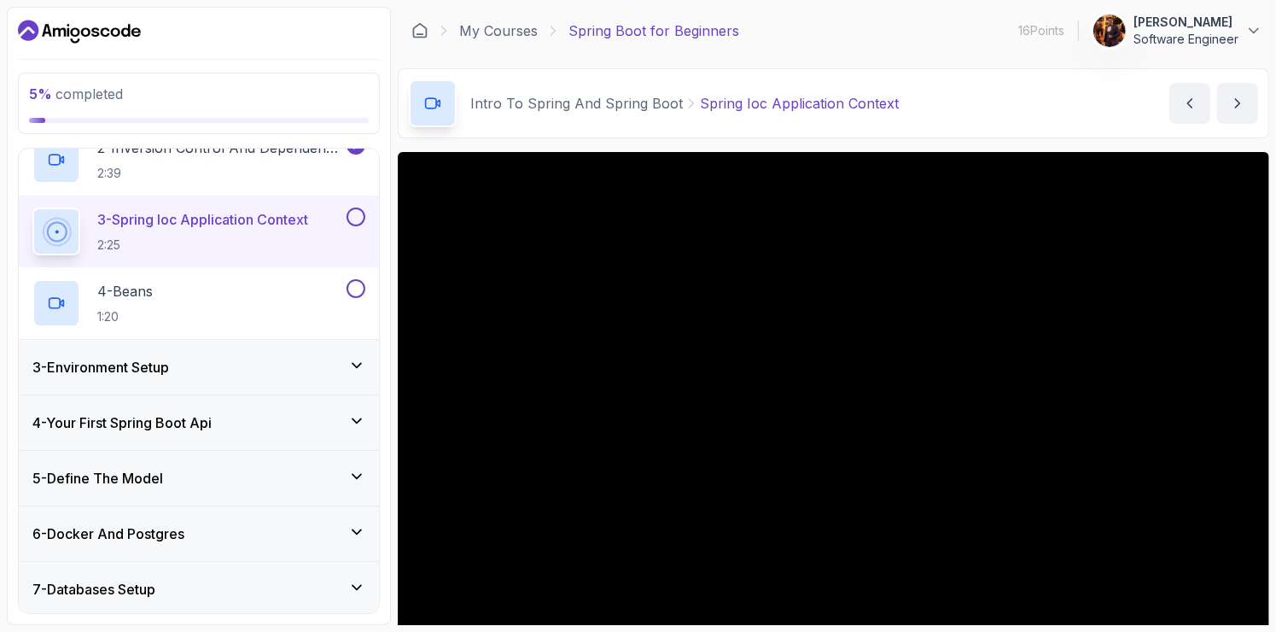
scroll to position [208, 0]
click at [364, 361] on icon at bounding box center [356, 363] width 17 height 17
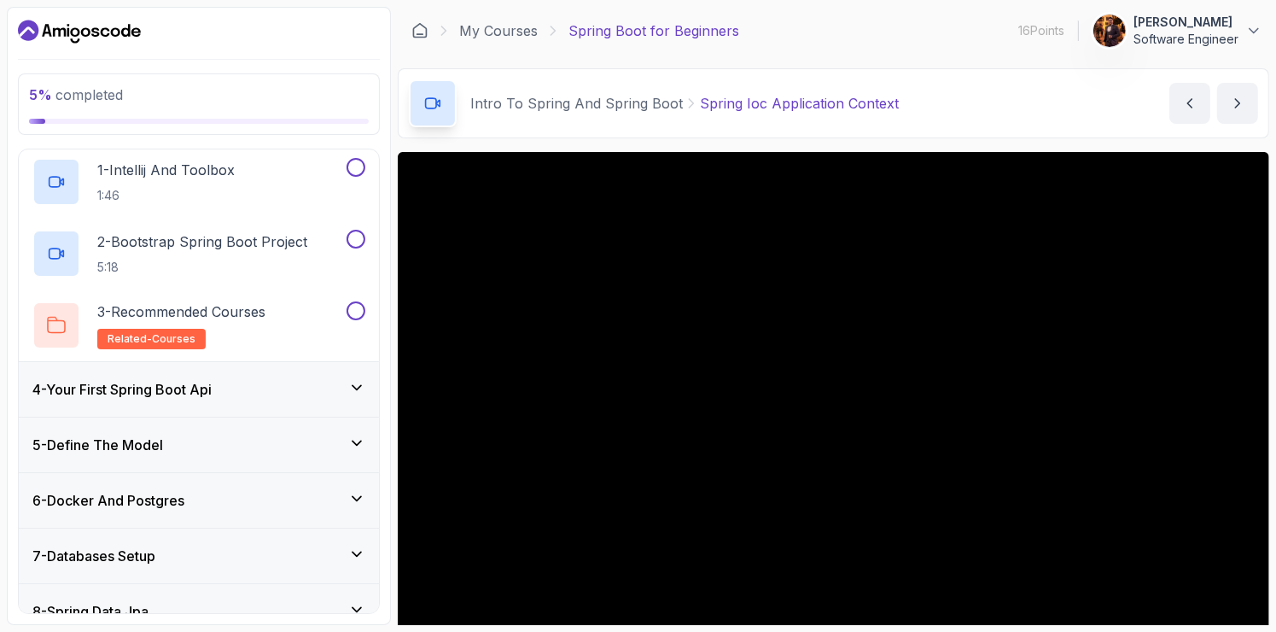
scroll to position [171, 0]
click at [353, 375] on div "4 - Your First Spring Boot Api" at bounding box center [199, 387] width 360 height 55
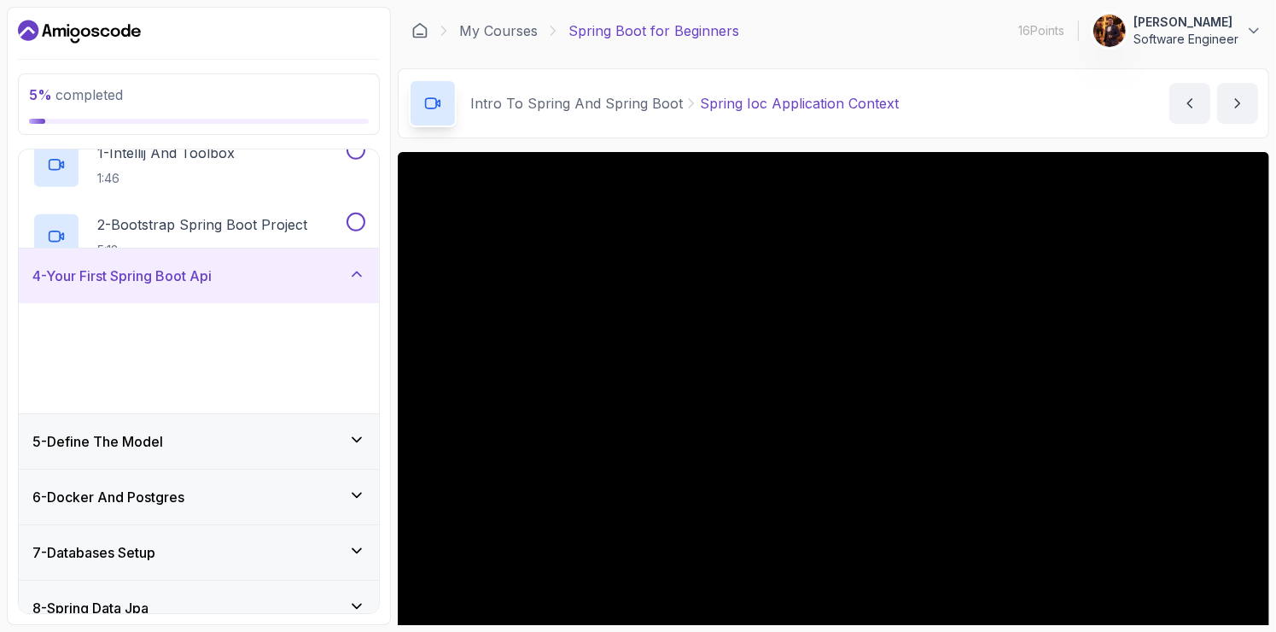
scroll to position [167, 0]
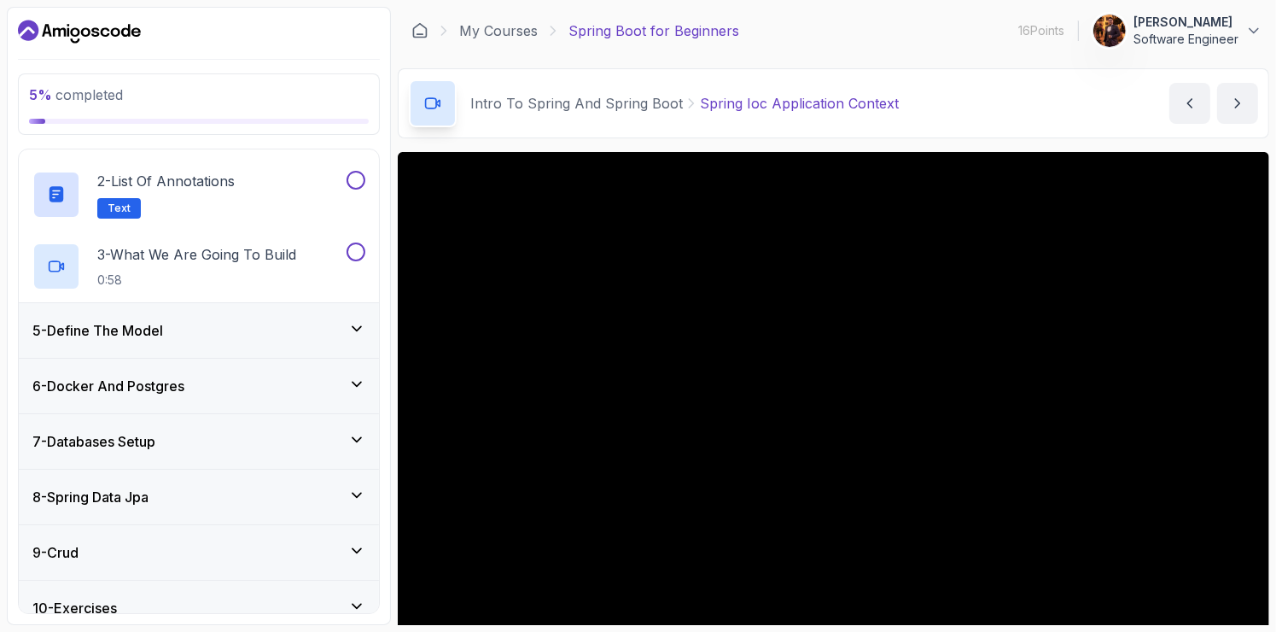
click at [298, 323] on div "5 - Define The Model" at bounding box center [198, 330] width 333 height 20
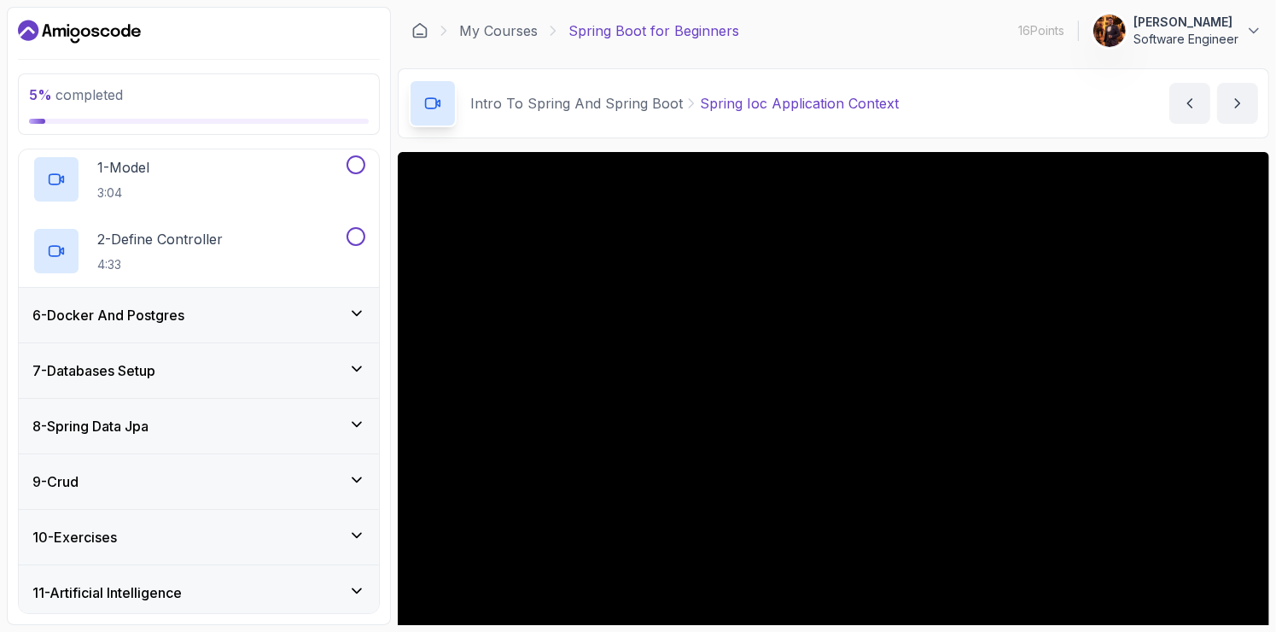
scroll to position [283, 0]
click at [310, 315] on div "6 - Docker And Postgres" at bounding box center [198, 314] width 333 height 20
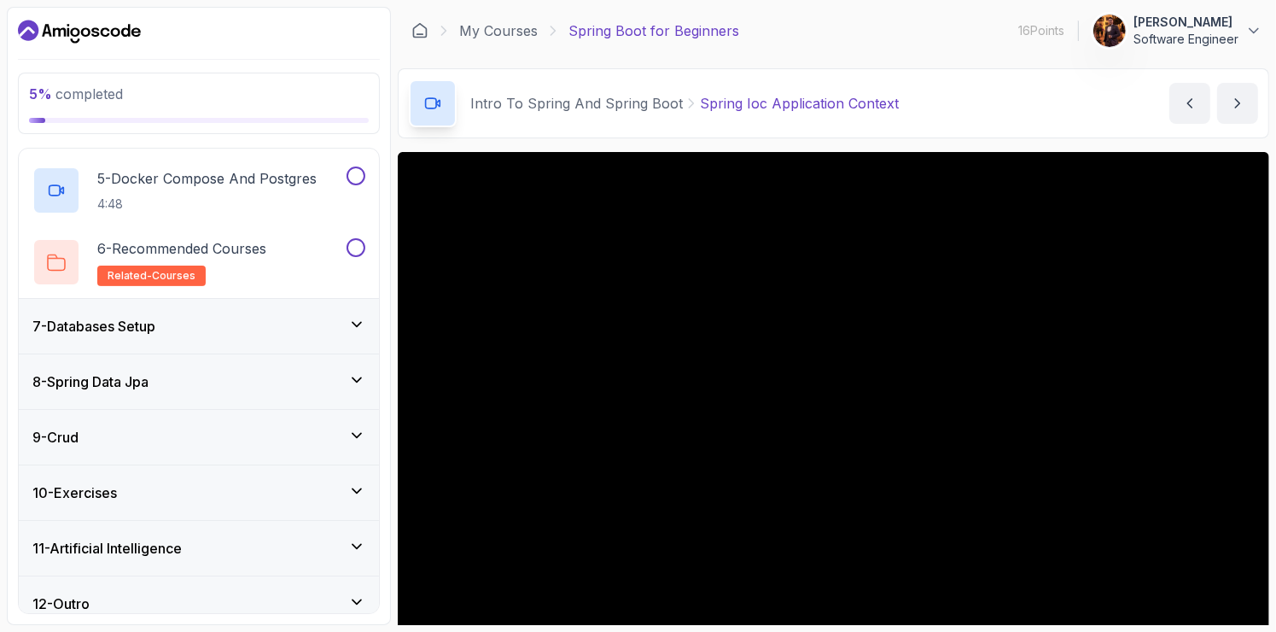
click at [338, 320] on div "7 - Databases Setup" at bounding box center [198, 326] width 333 height 20
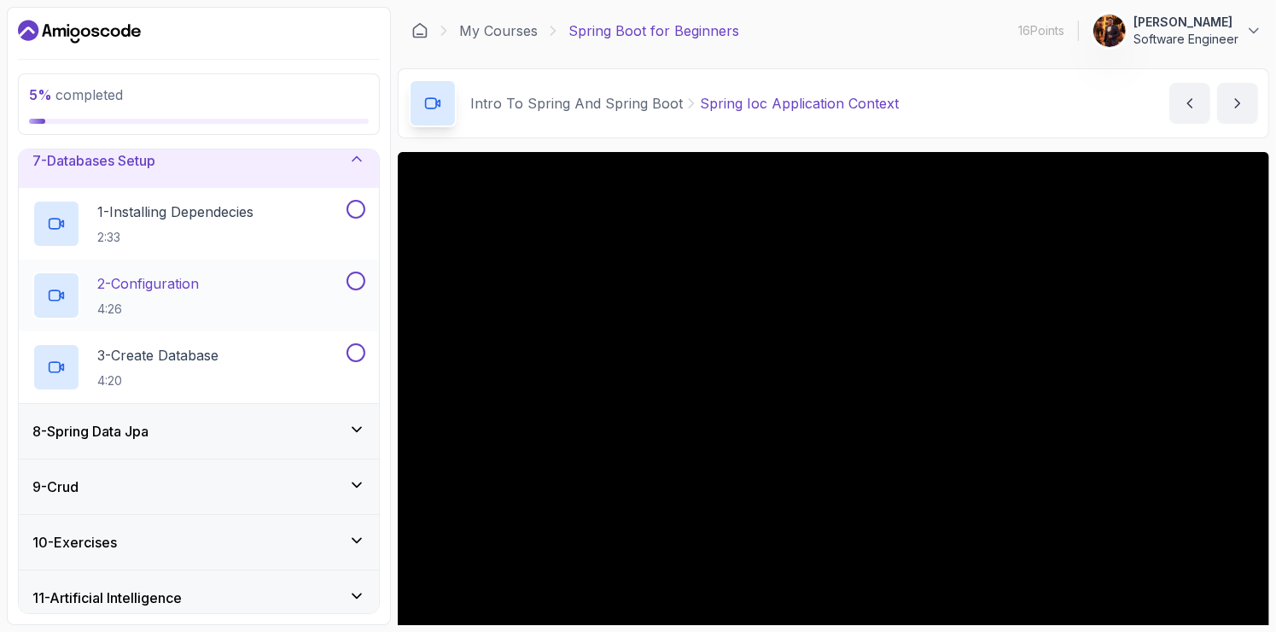
scroll to position [413, 0]
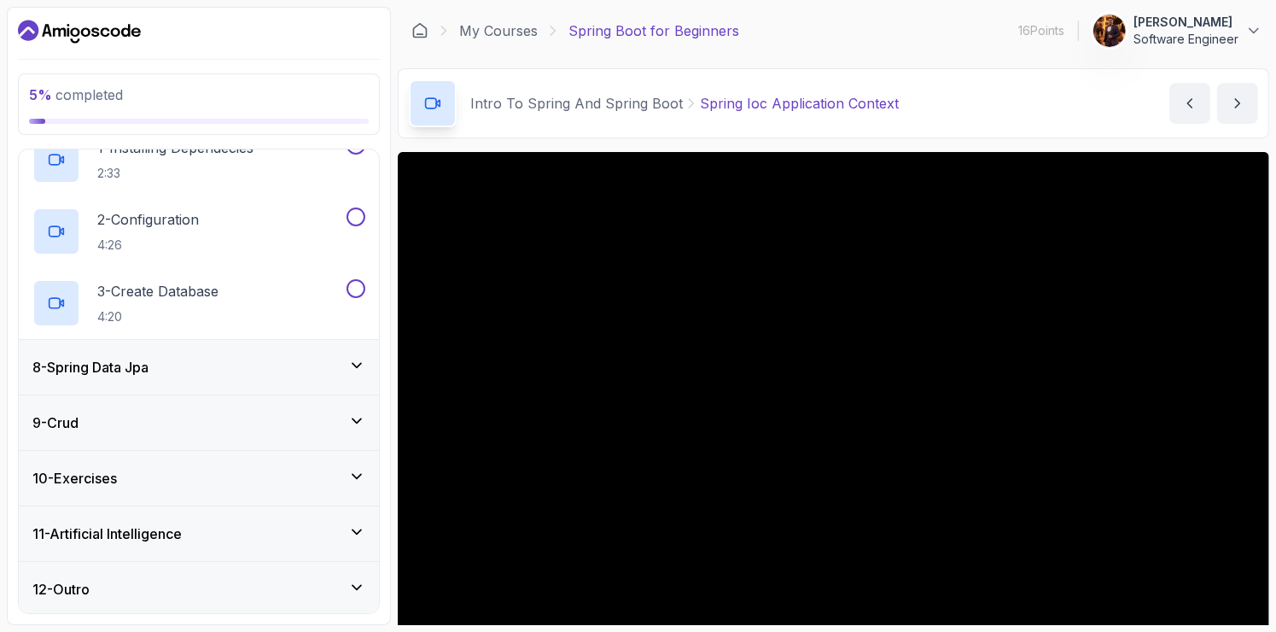
click at [330, 345] on div "8 - Spring Data Jpa" at bounding box center [199, 367] width 360 height 55
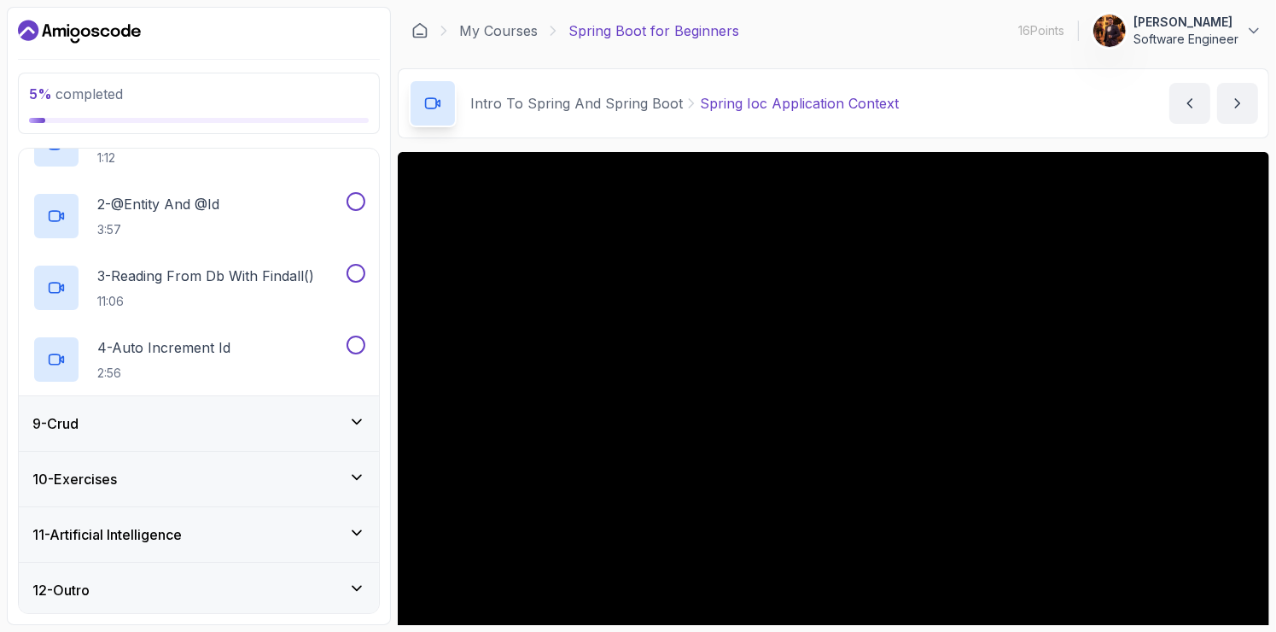
scroll to position [485, 0]
click at [338, 420] on div "9 - Crud" at bounding box center [198, 421] width 333 height 20
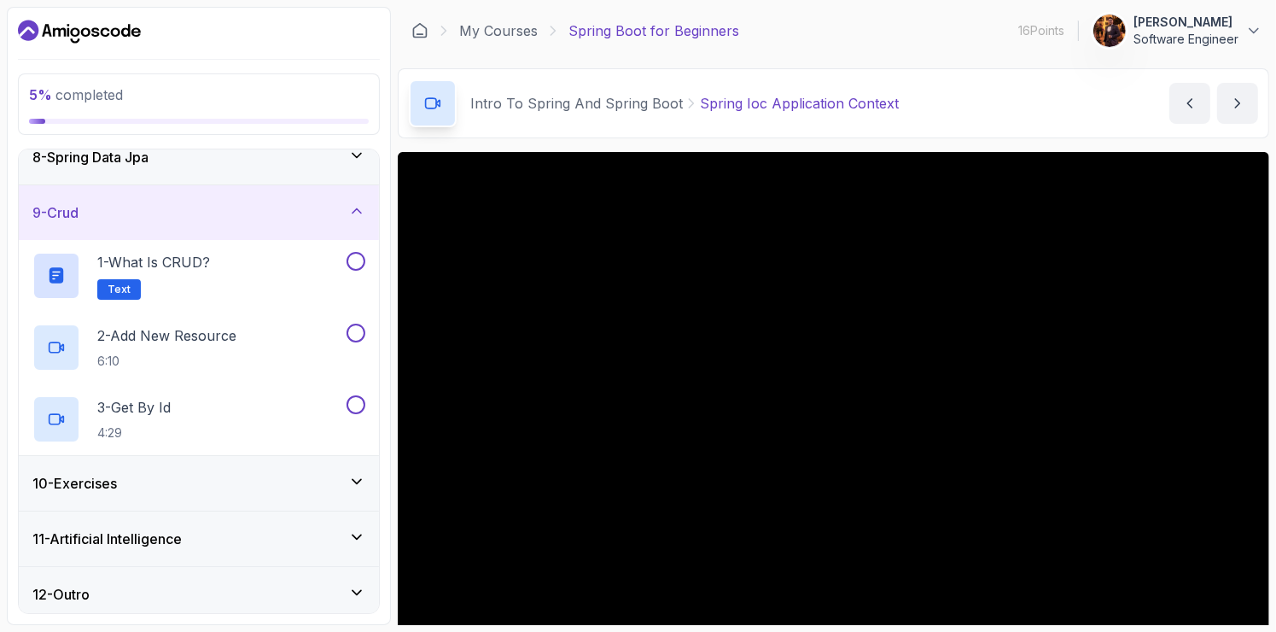
scroll to position [413, 0]
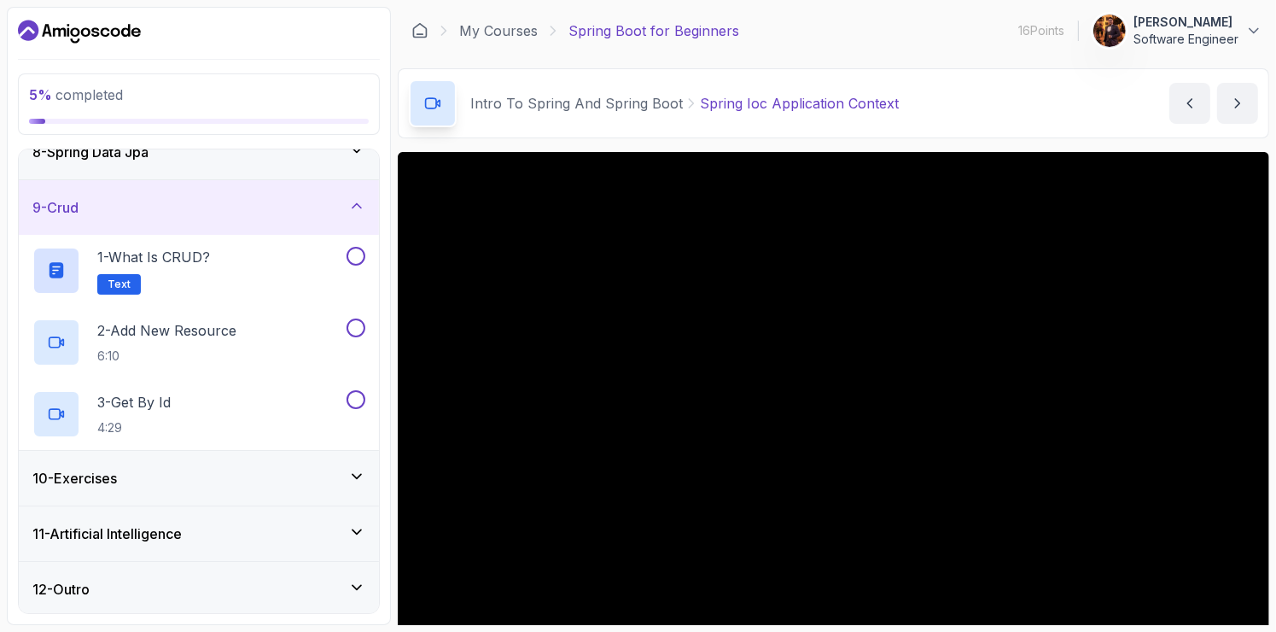
click at [337, 484] on div "10 - Exercises" at bounding box center [198, 478] width 333 height 20
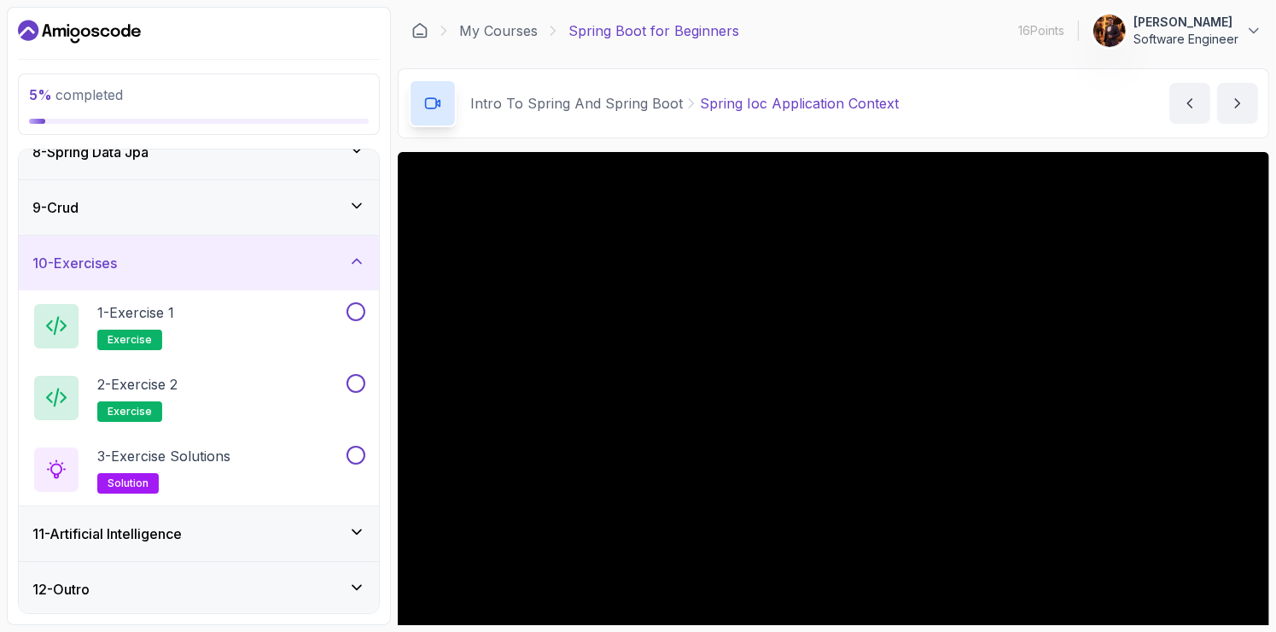
click at [336, 519] on div "11 - Artificial Intelligence" at bounding box center [199, 533] width 360 height 55
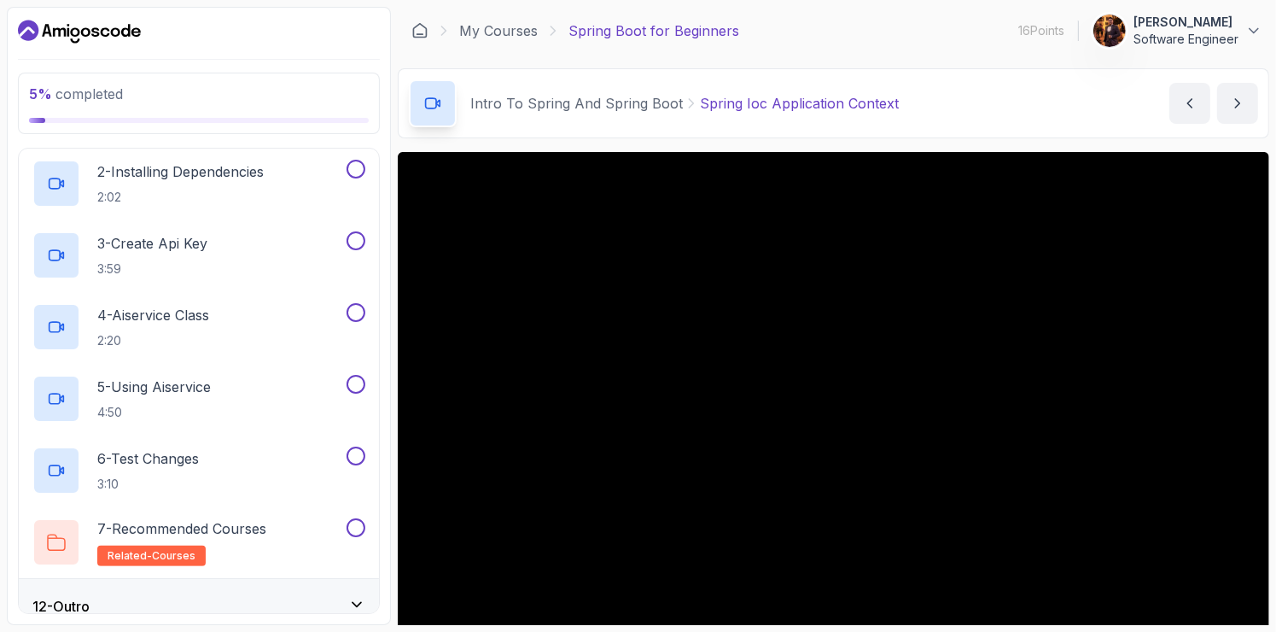
scroll to position [700, 0]
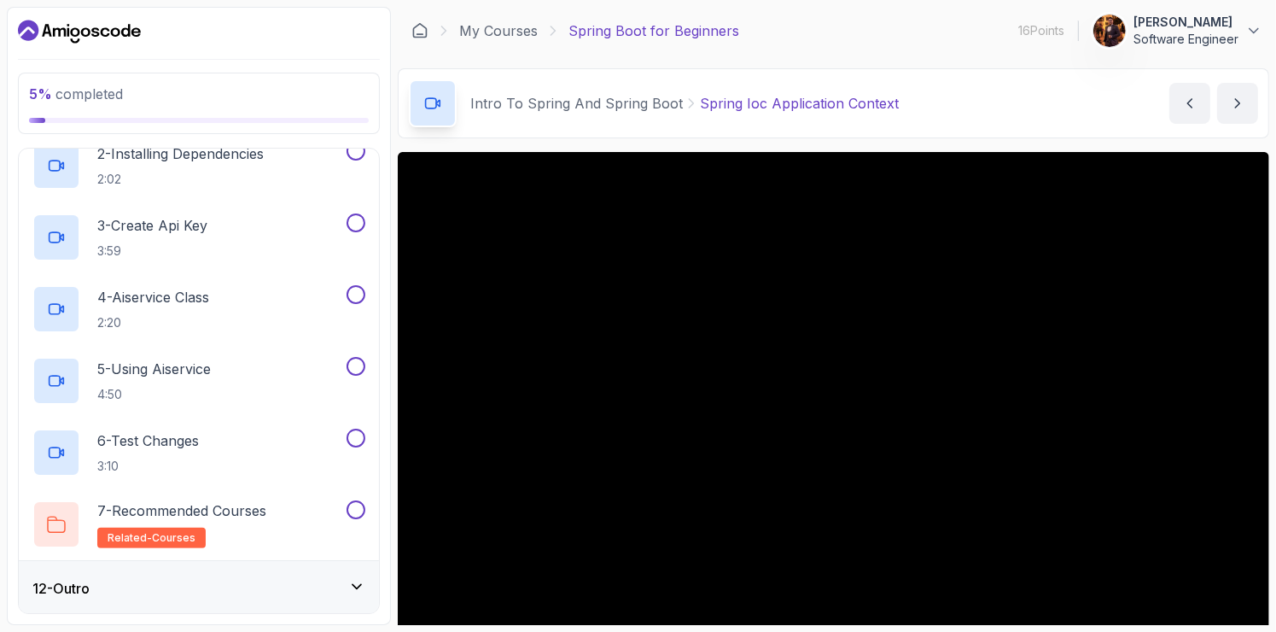
click at [312, 586] on div "12 - Outro" at bounding box center [198, 588] width 333 height 20
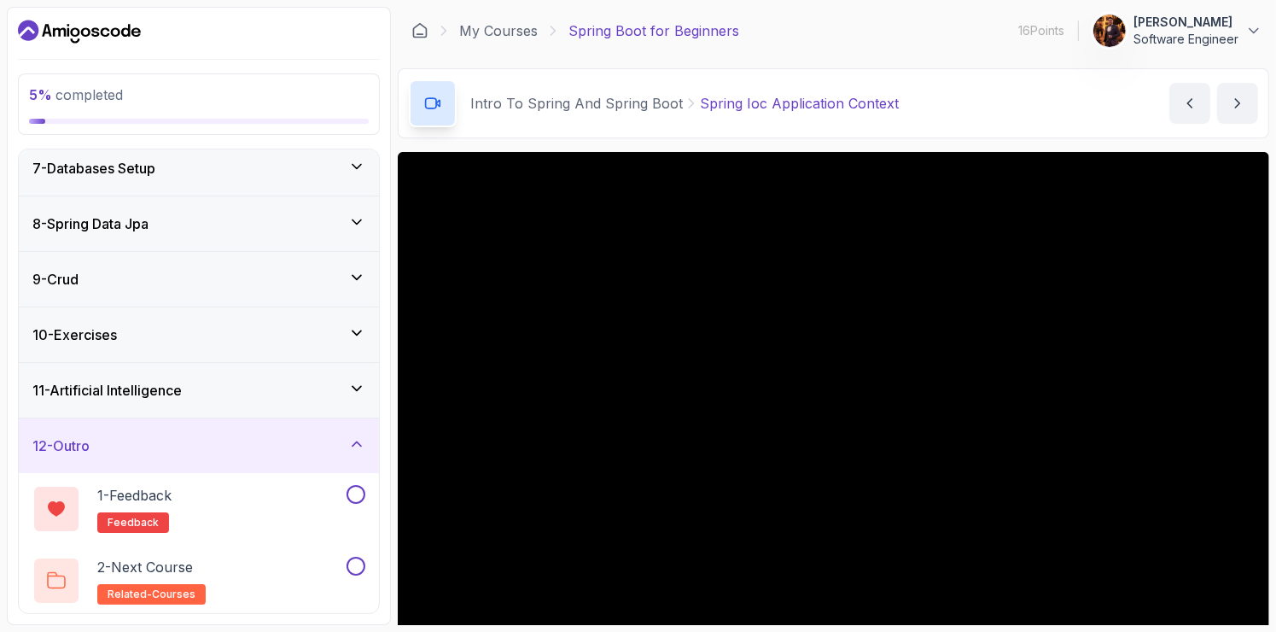
scroll to position [0, 0]
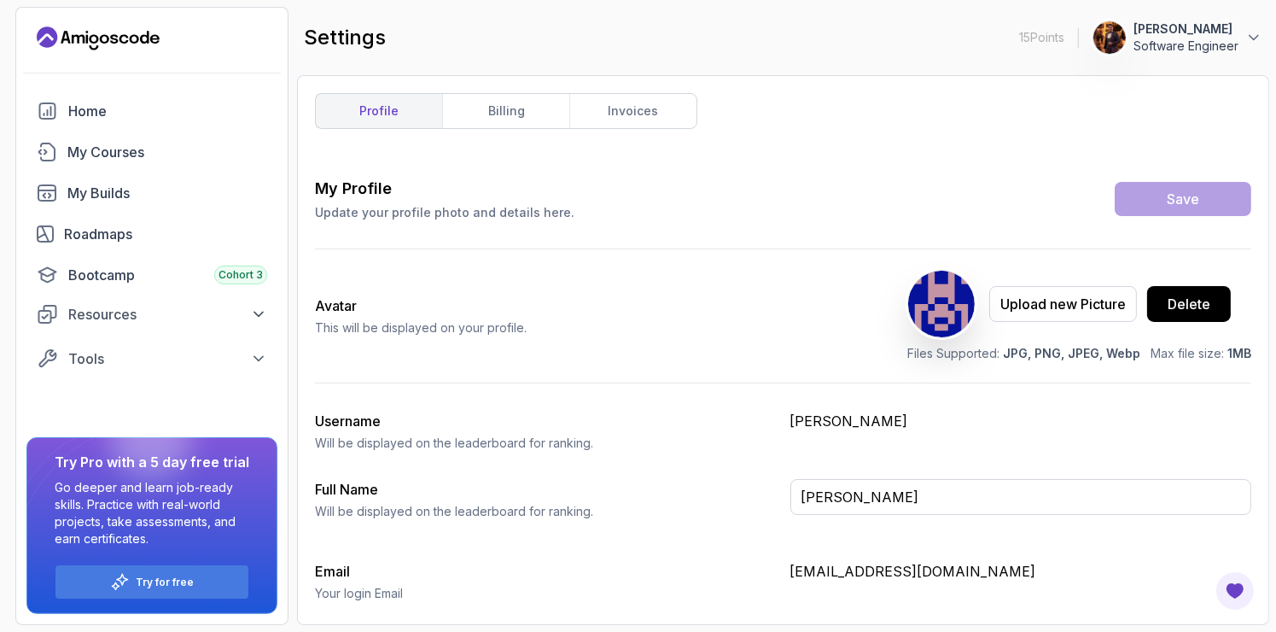
type input "Software Engineer"
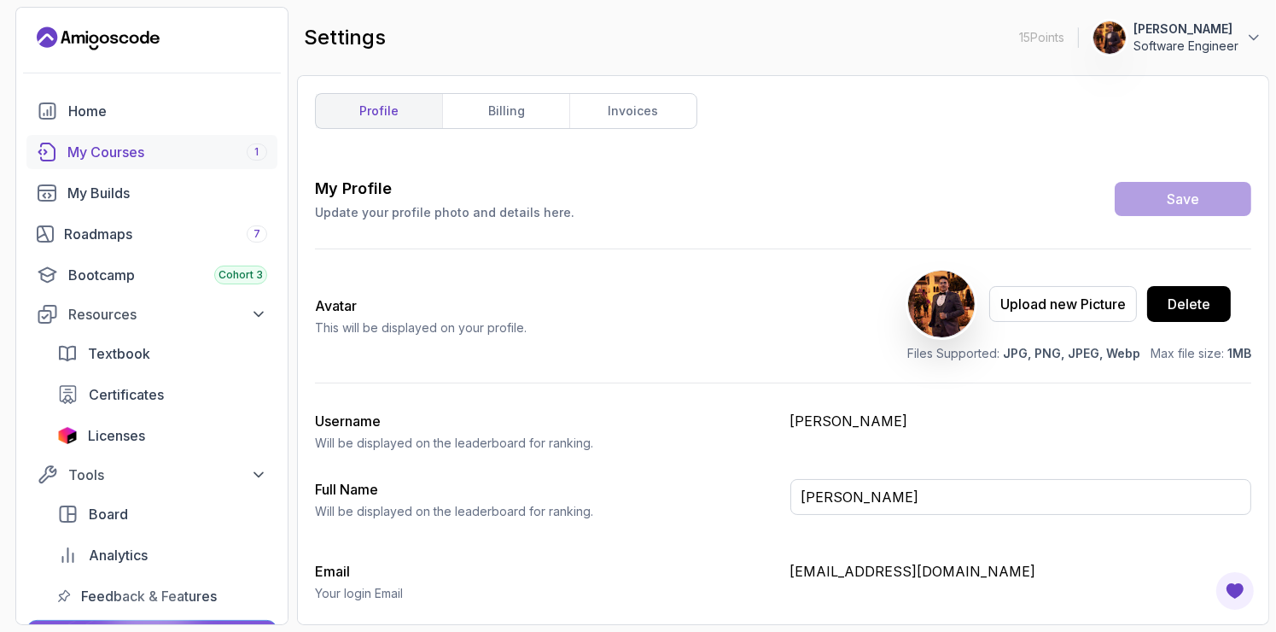
click at [101, 151] on div "My Courses 1" at bounding box center [167, 152] width 200 height 20
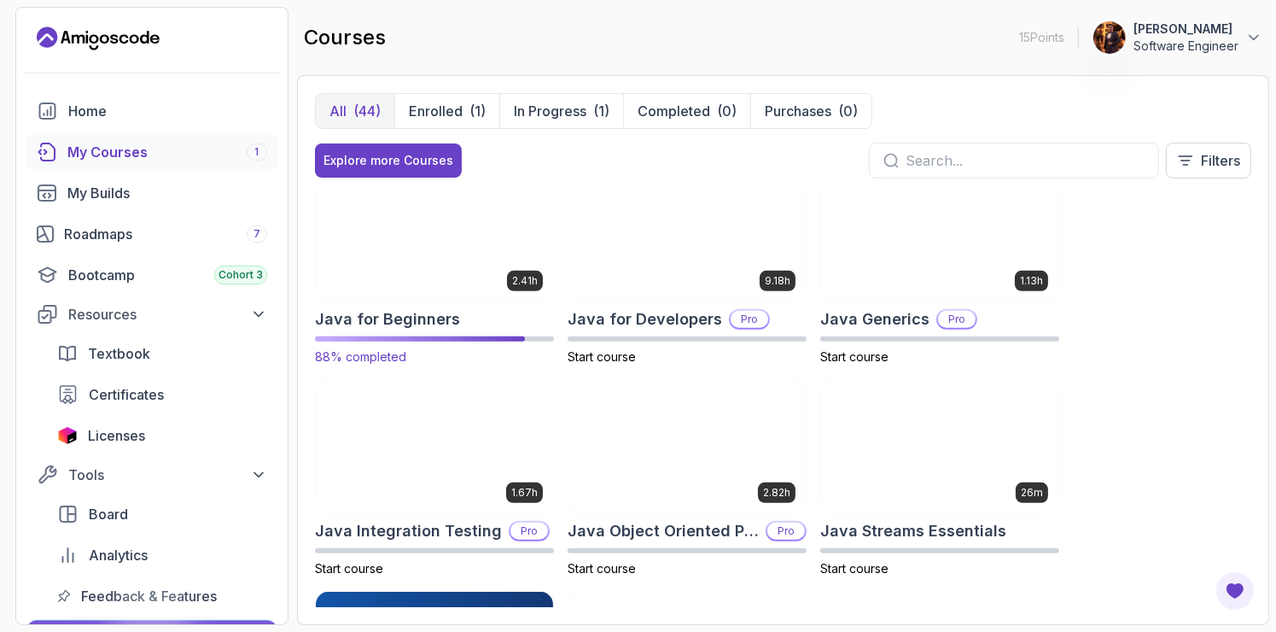
scroll to position [1082, 0]
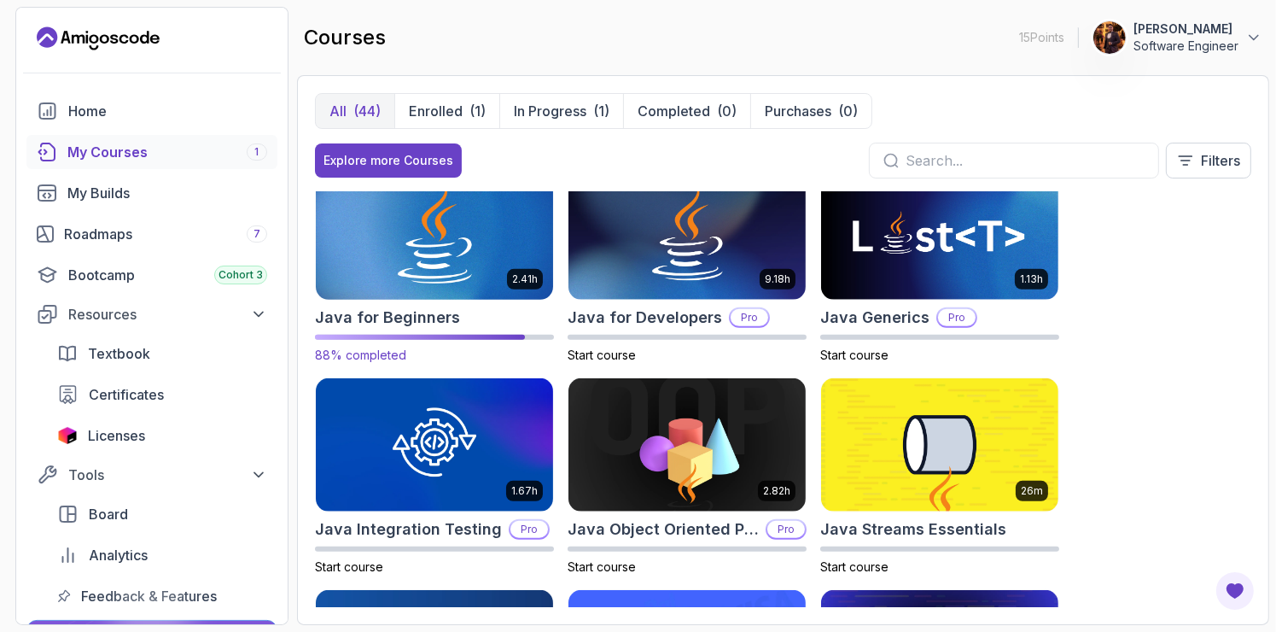
click at [481, 255] on img at bounding box center [434, 233] width 249 height 139
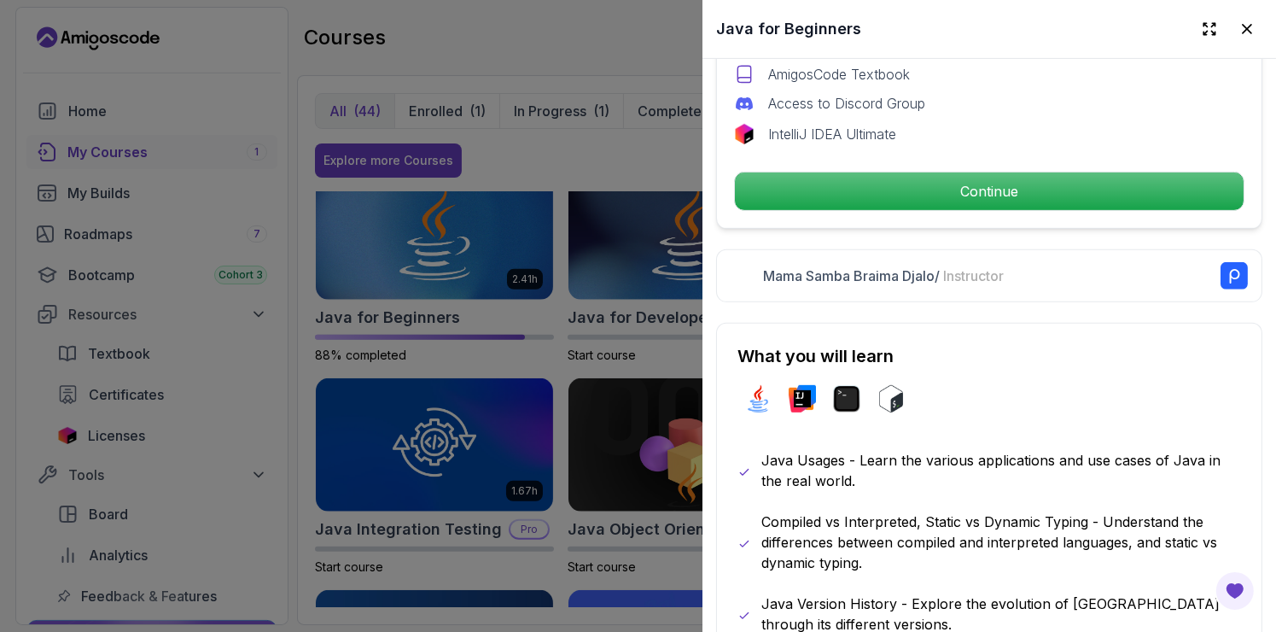
scroll to position [645, 0]
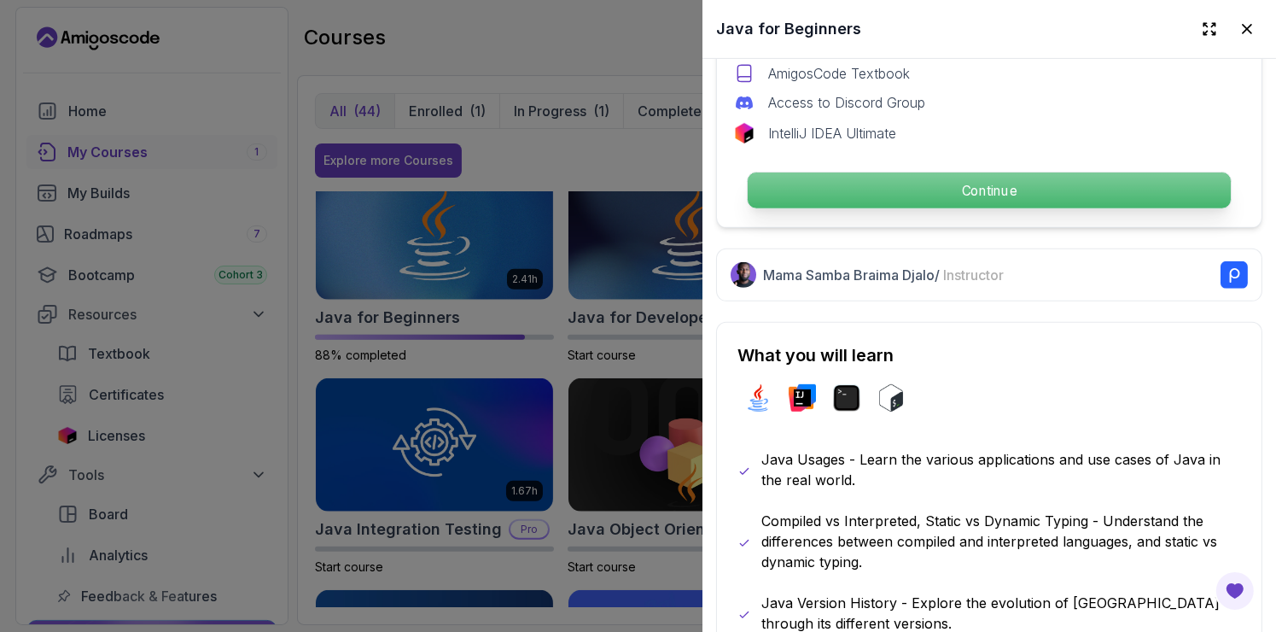
click at [895, 172] on p "Continue" at bounding box center [989, 190] width 483 height 36
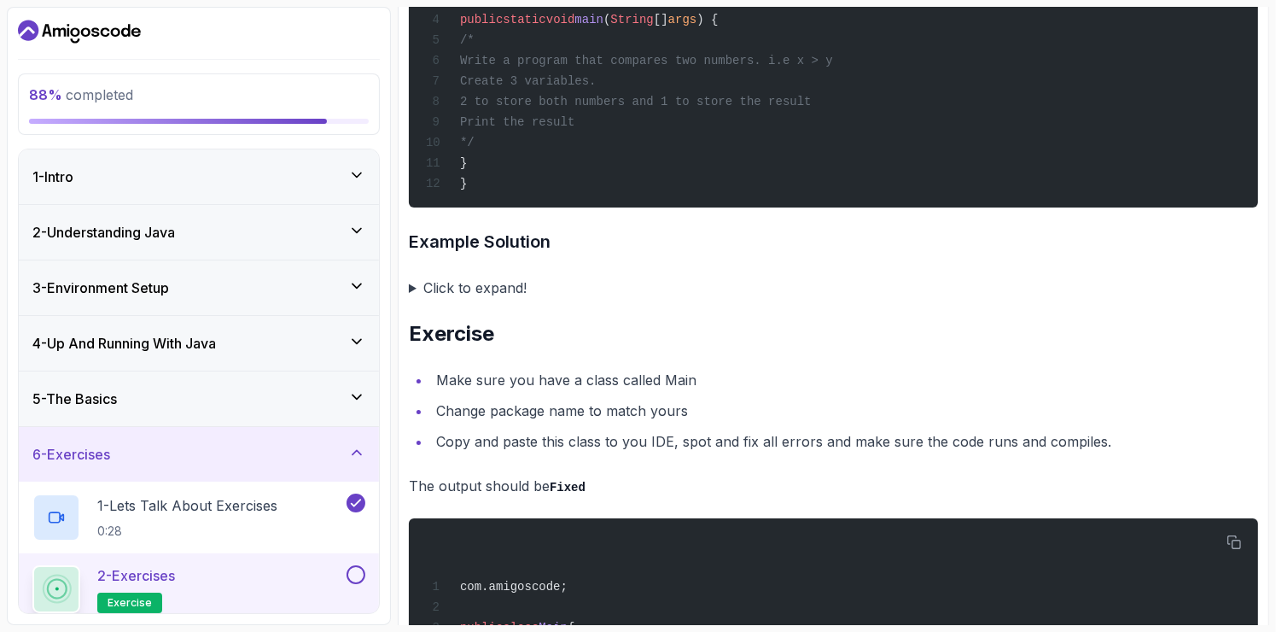
scroll to position [3524, 0]
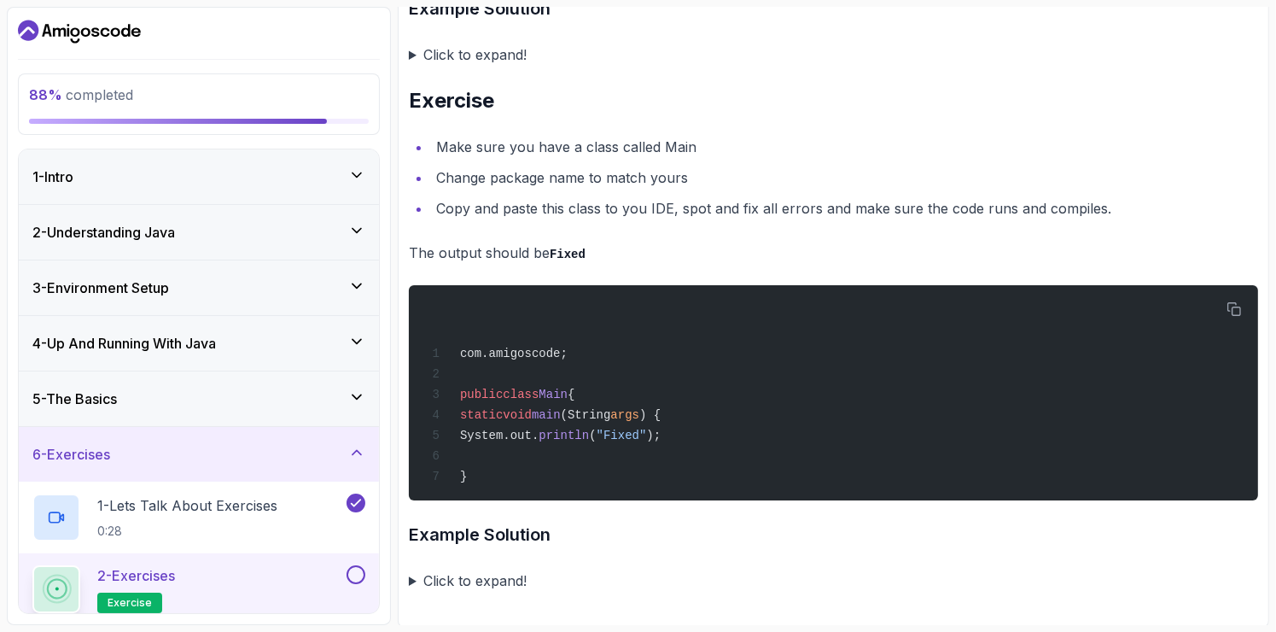
click at [477, 585] on summary "Click to expand!" at bounding box center [833, 580] width 849 height 24
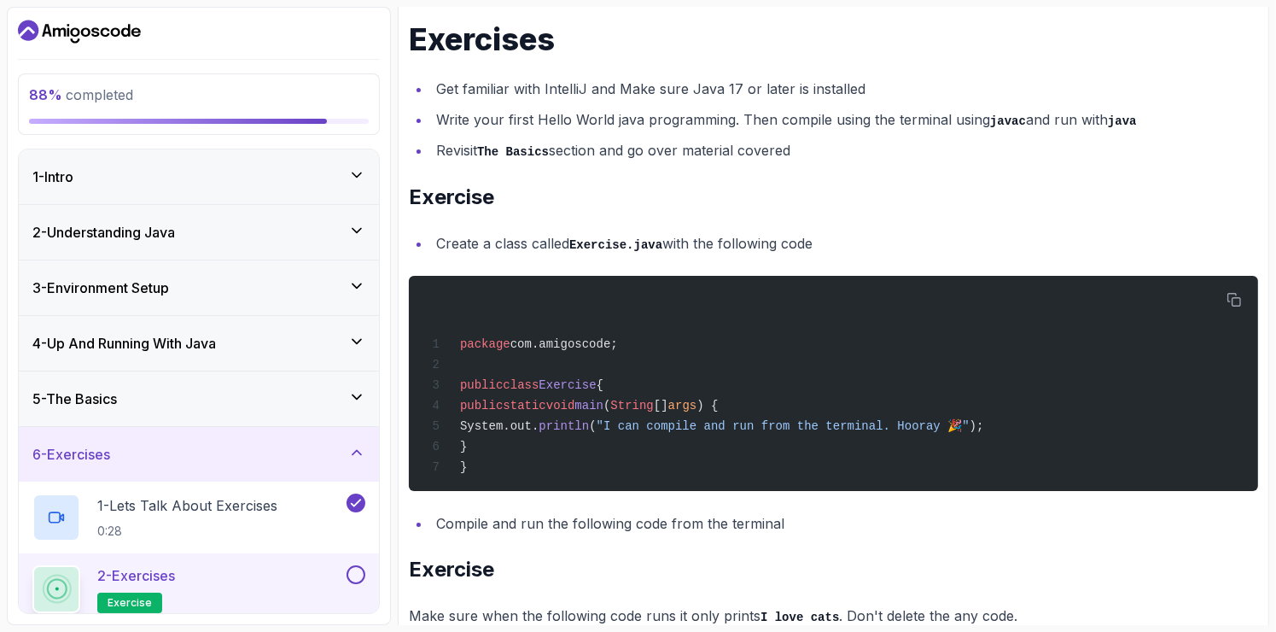
scroll to position [0, 0]
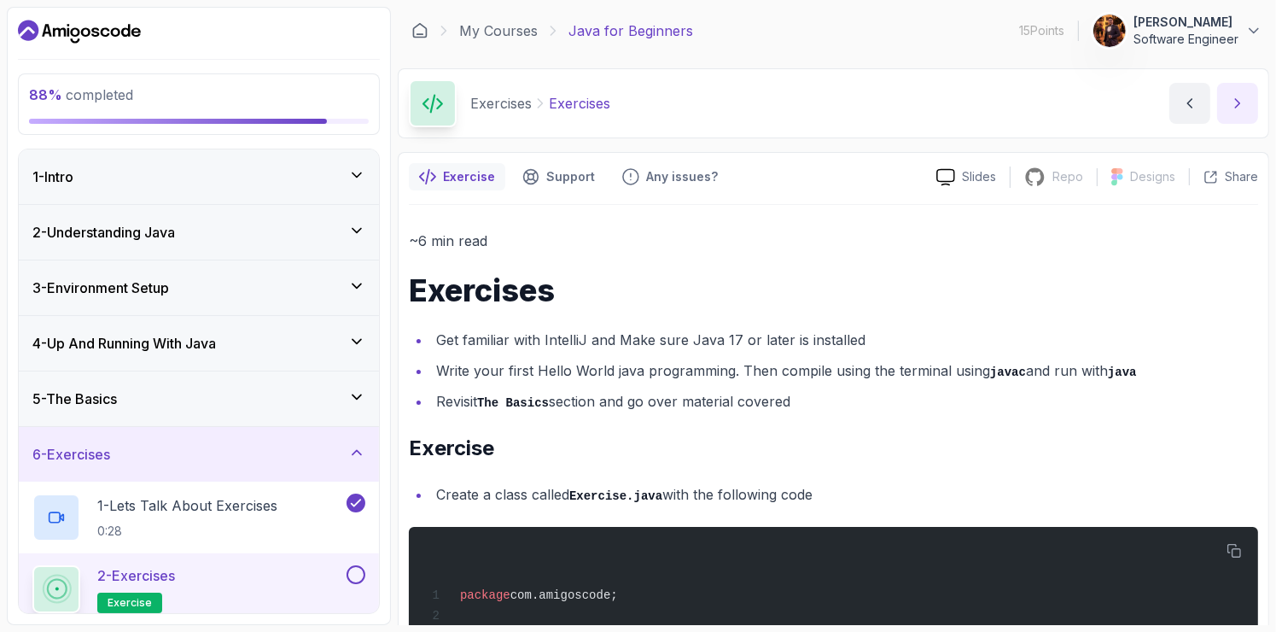
click at [1244, 96] on icon "next content" at bounding box center [1237, 103] width 17 height 17
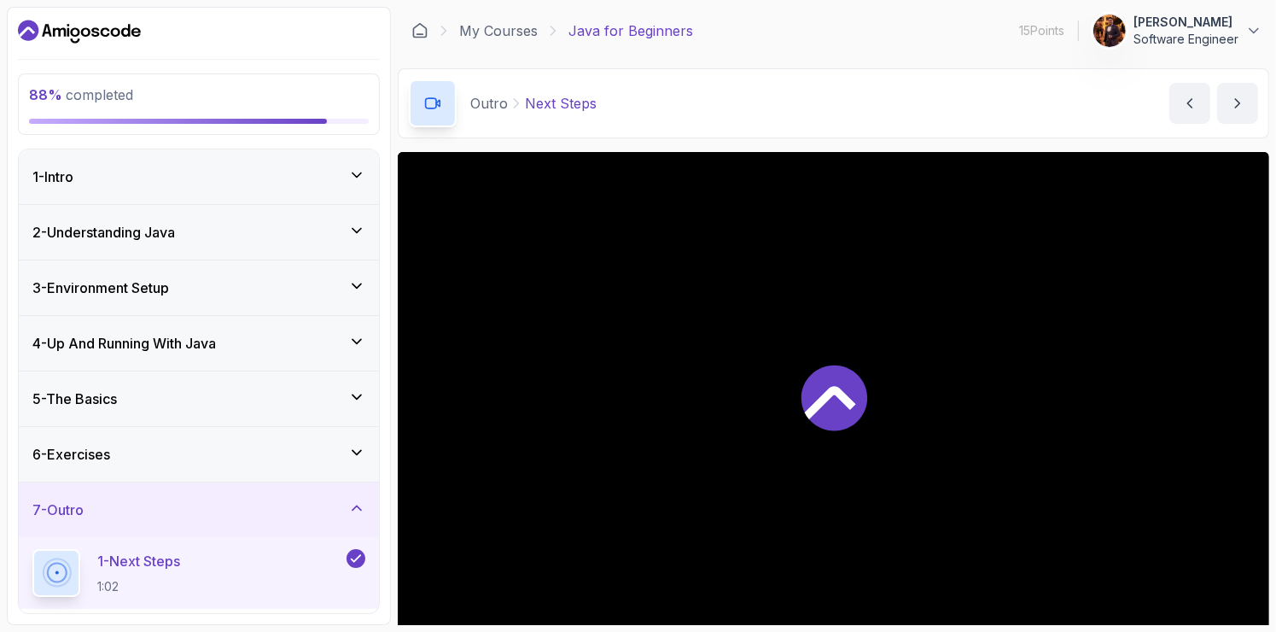
scroll to position [137, 0]
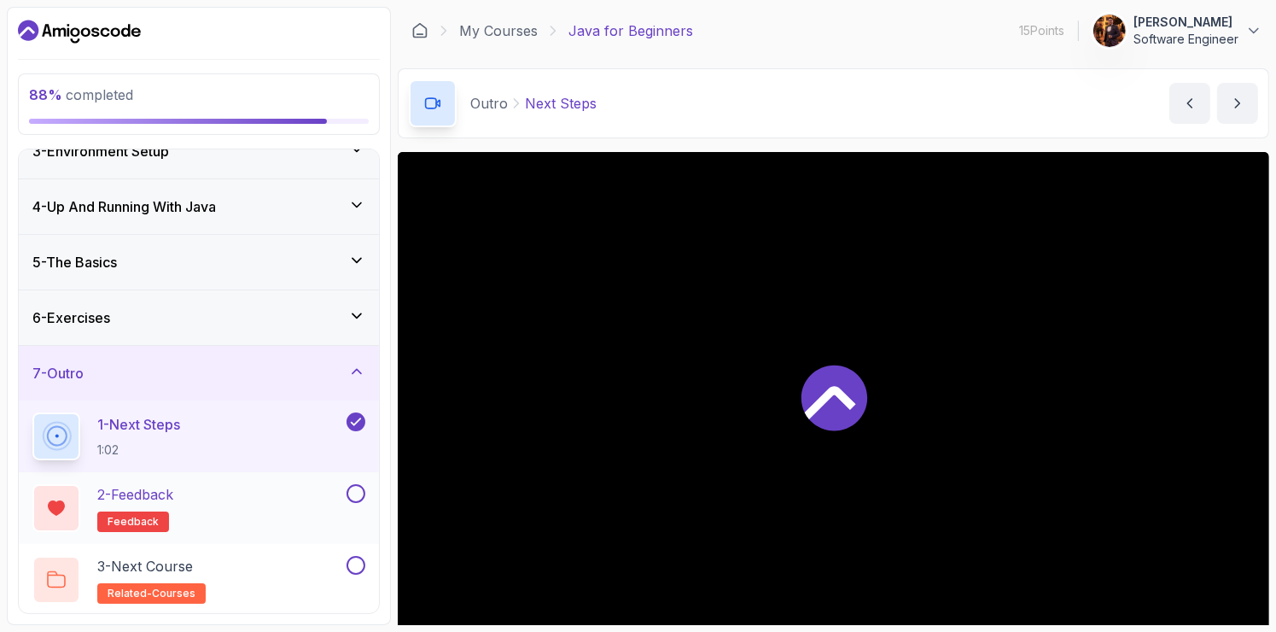
click at [252, 502] on div "2 - Feedback feedback" at bounding box center [187, 508] width 311 height 48
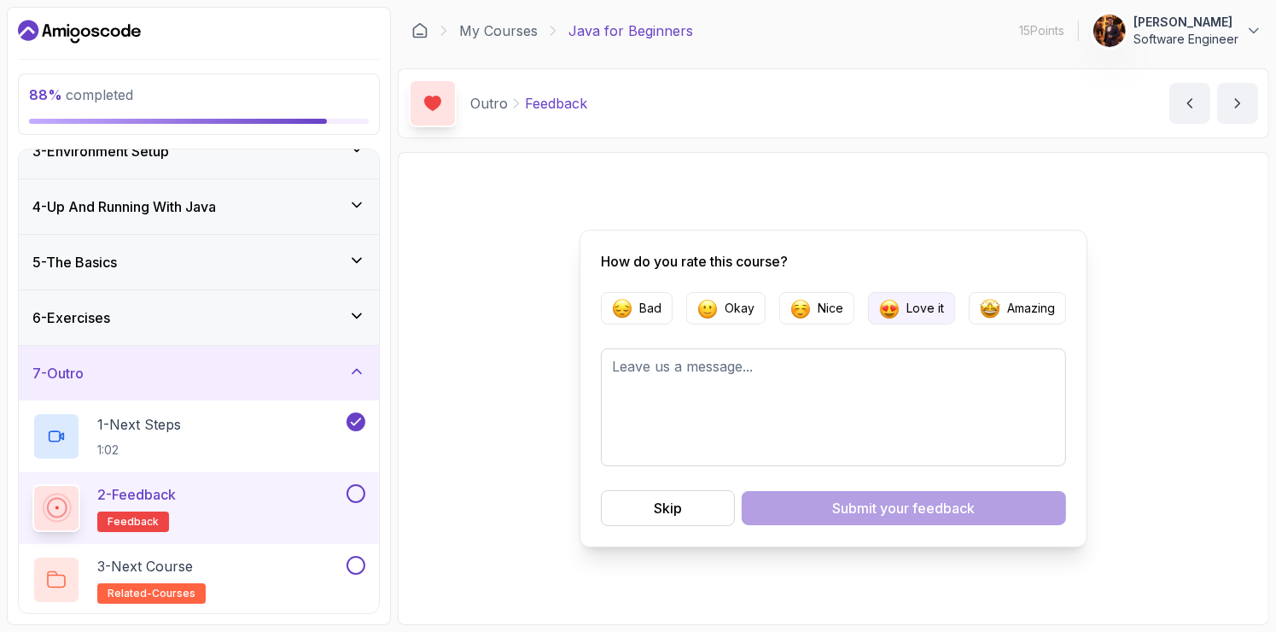
click at [922, 300] on p "Love it" at bounding box center [925, 308] width 38 height 17
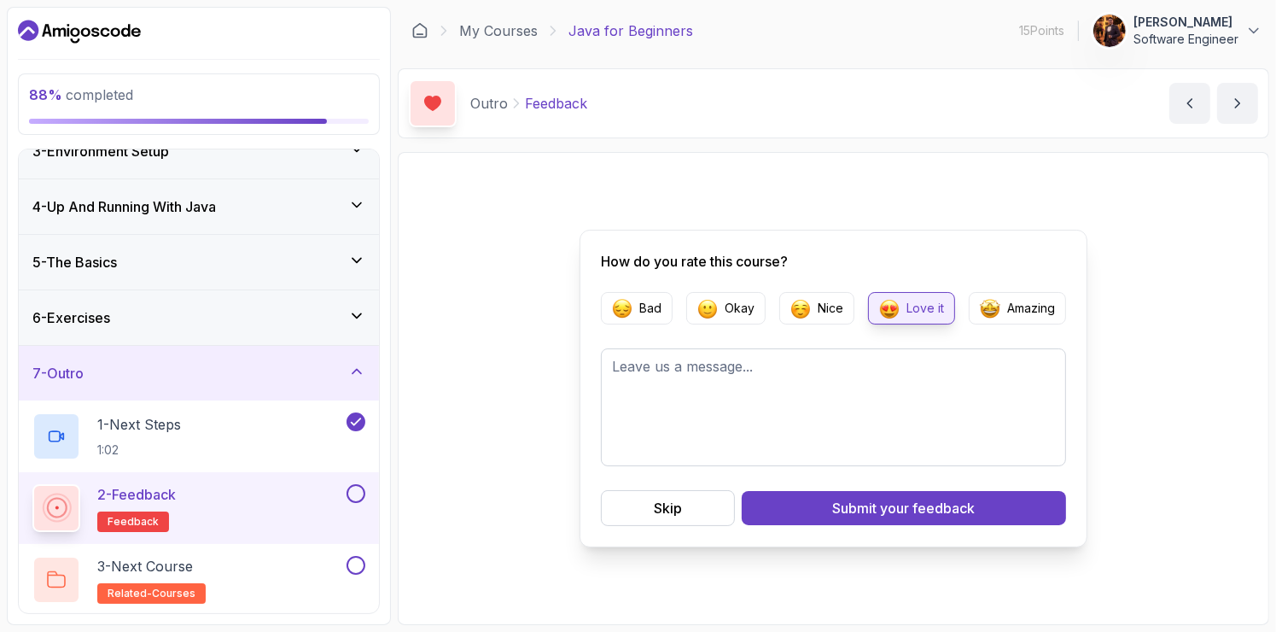
click at [856, 467] on form "Bad Okay Nice Love it Amazing Skip Submit your feedback" at bounding box center [833, 409] width 465 height 234
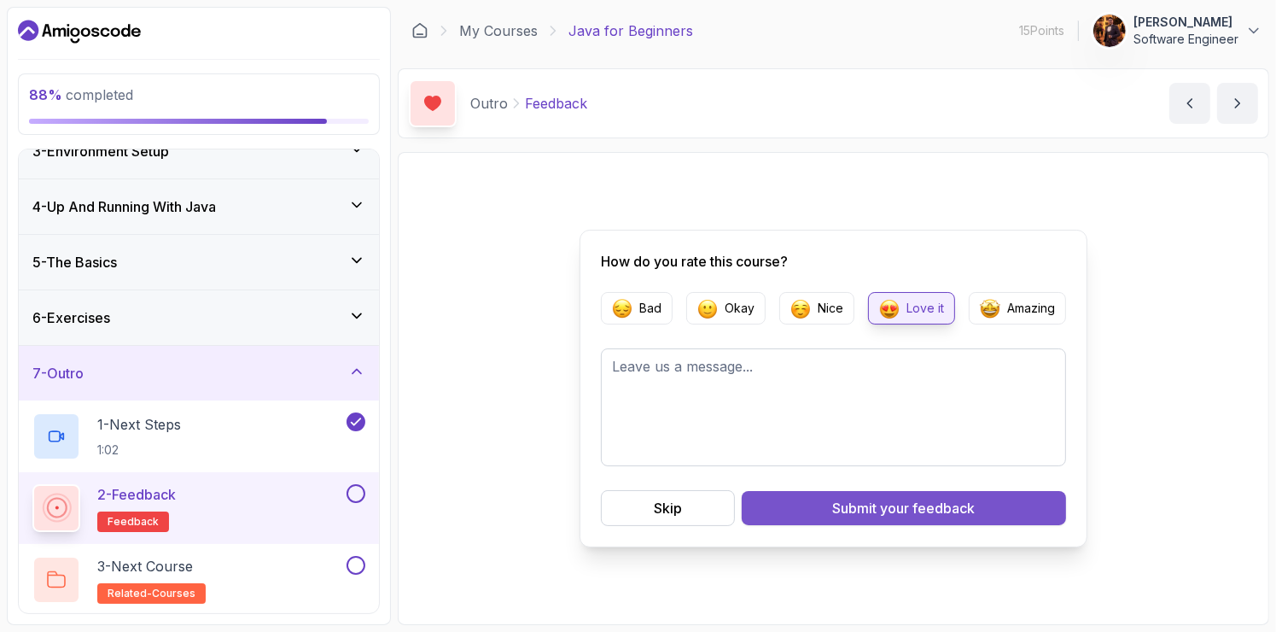
click at [859, 516] on div "Submit your feedback" at bounding box center [904, 508] width 143 height 20
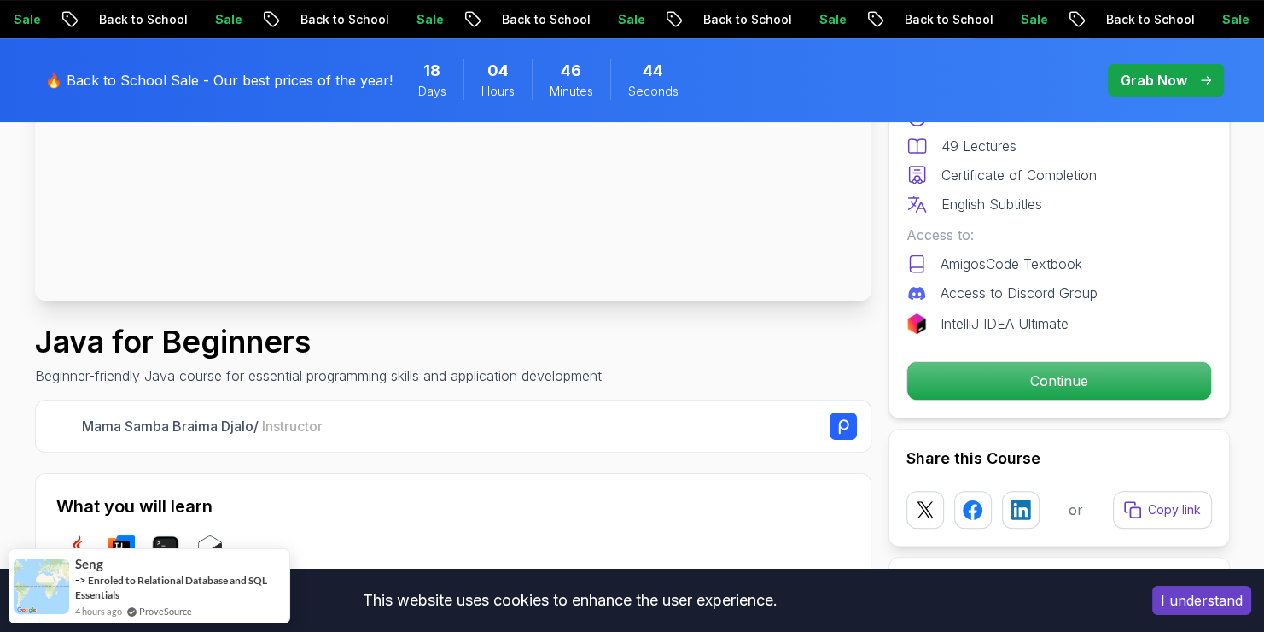
scroll to position [395, 0]
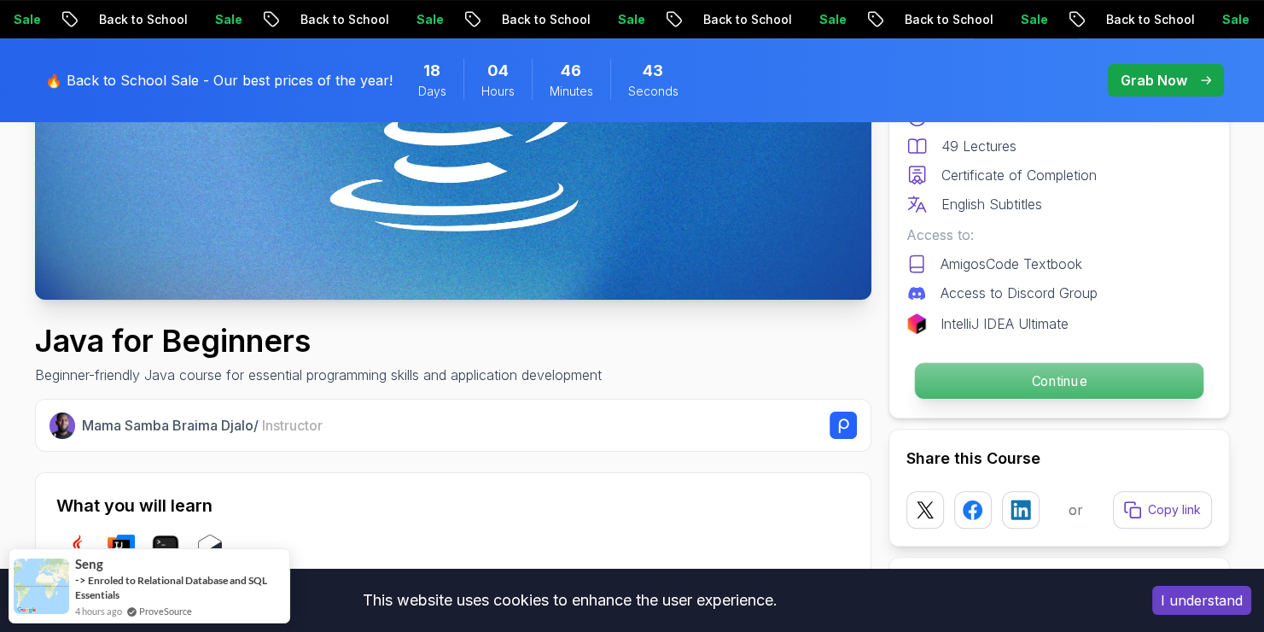
click at [988, 394] on p "Continue" at bounding box center [1058, 381] width 289 height 36
